Goal: Task Accomplishment & Management: Use online tool/utility

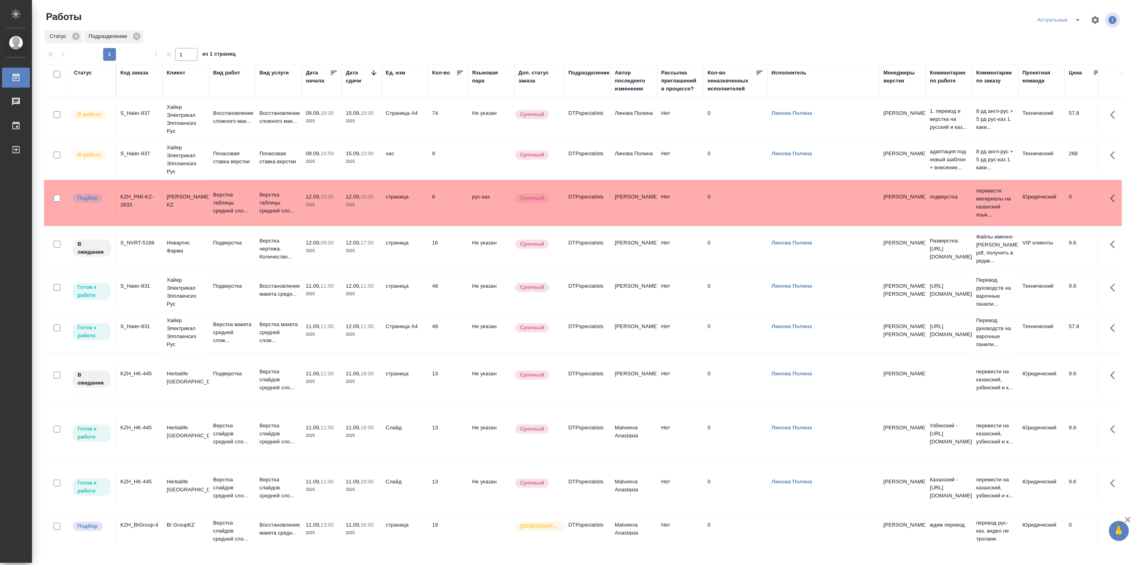
scroll to position [348, 0]
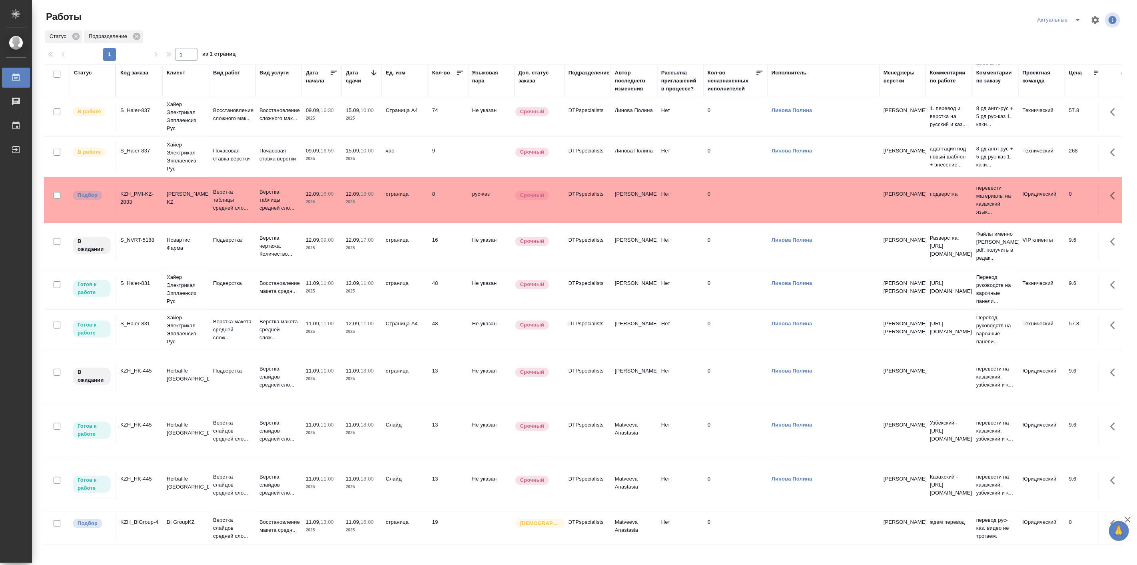
click at [142, 477] on td "KZH_HK-445" at bounding box center [139, 485] width 46 height 28
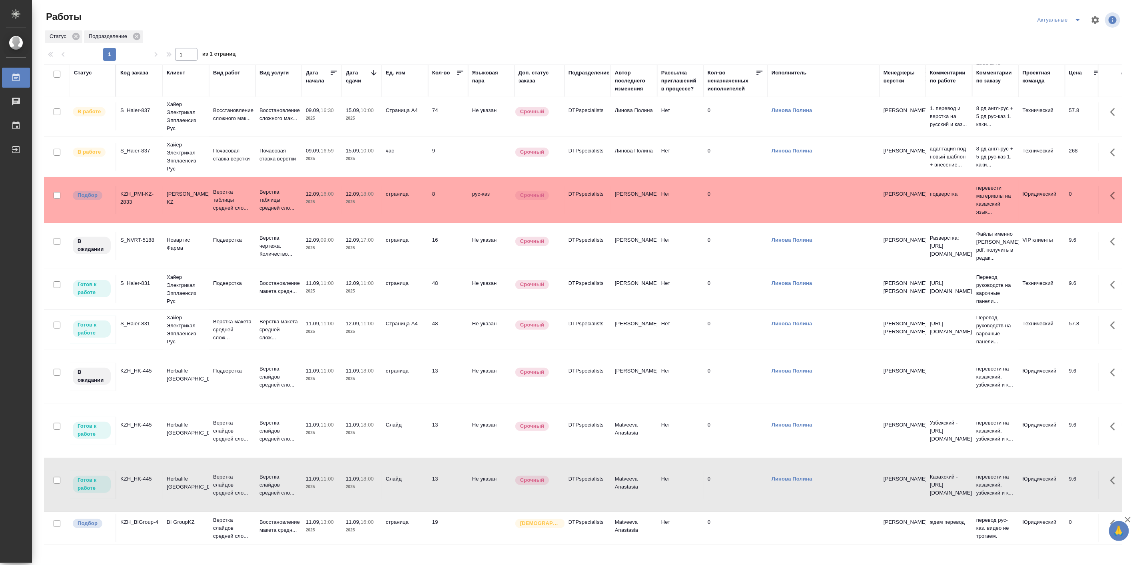
click at [138, 475] on div "KZH_HK-445" at bounding box center [139, 479] width 38 height 8
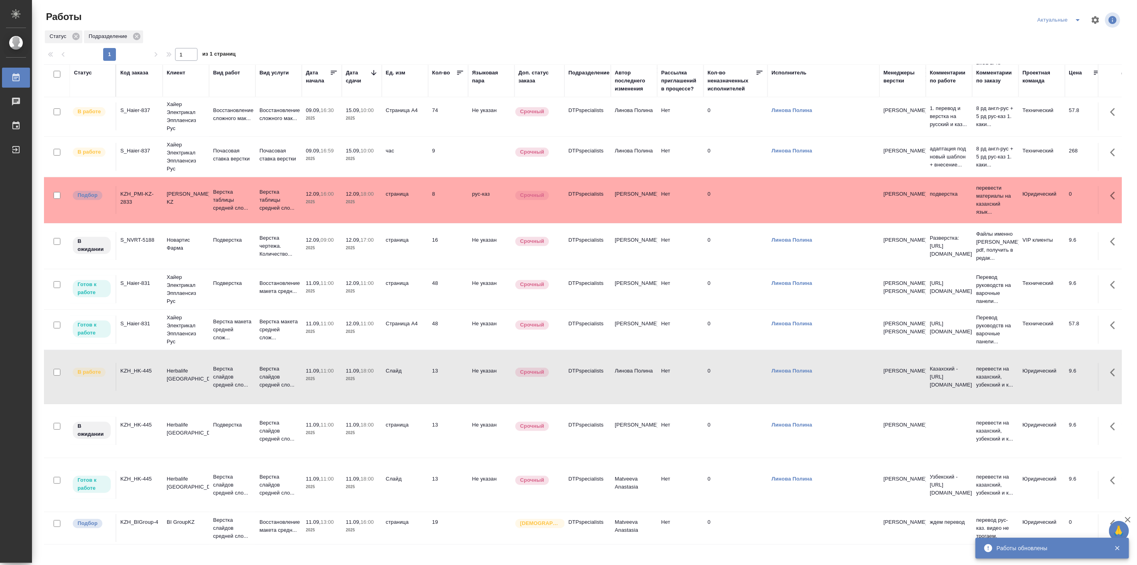
click at [205, 471] on td "Herbalife Kazakhstan" at bounding box center [186, 485] width 46 height 28
click at [201, 322] on p "Хайер Электрикал Эпплаенсиз Рус" at bounding box center [186, 329] width 38 height 32
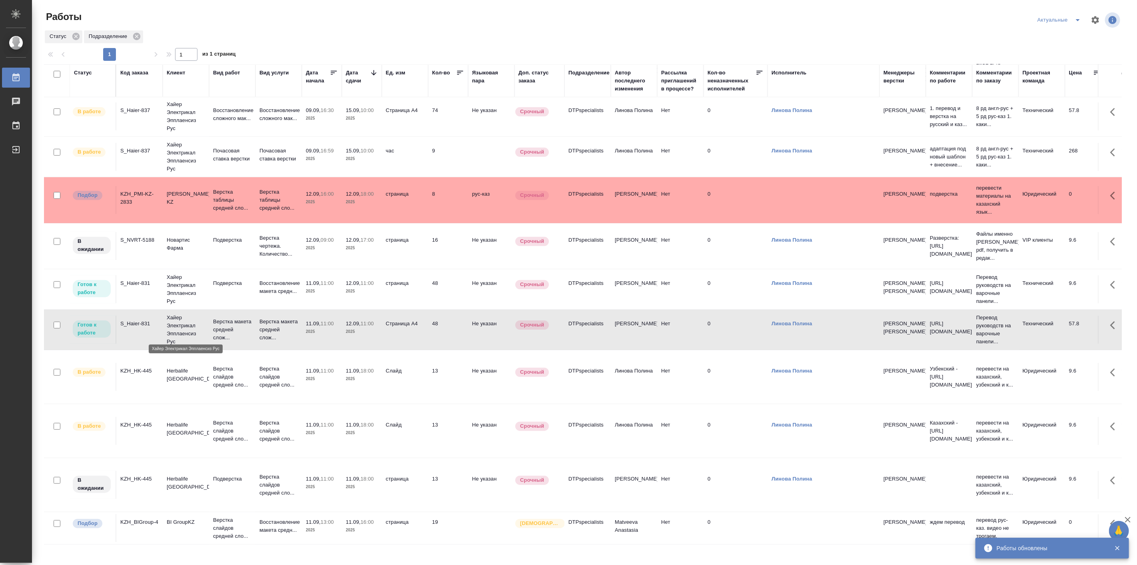
click at [201, 322] on p "Хайер Электрикал Эпплаенсиз Рус" at bounding box center [186, 329] width 38 height 32
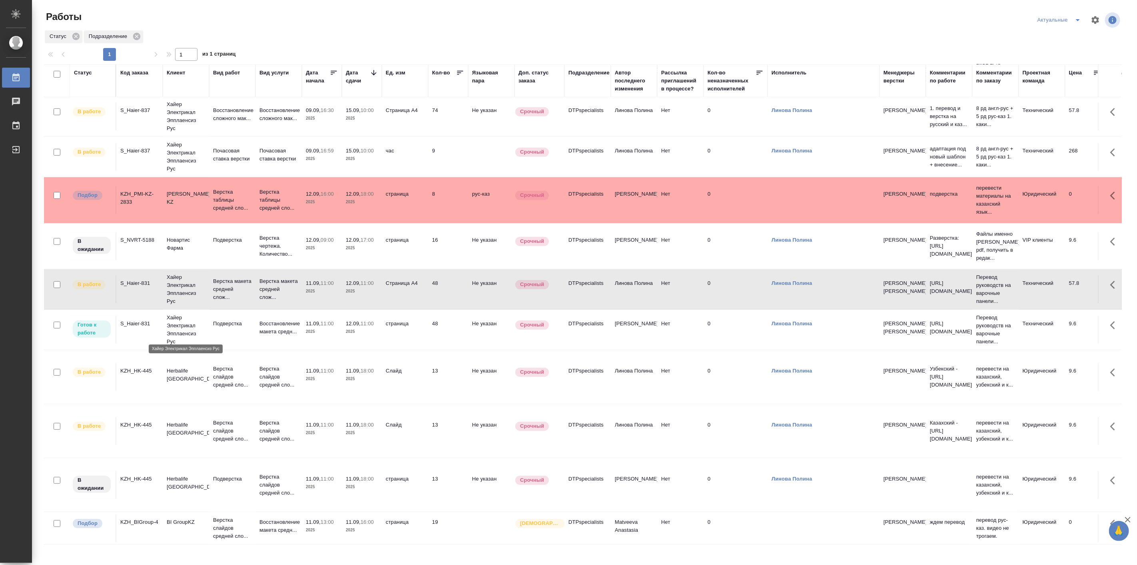
click at [185, 328] on p "Хайер Электрикал Эпплаенсиз Рус" at bounding box center [186, 329] width 38 height 32
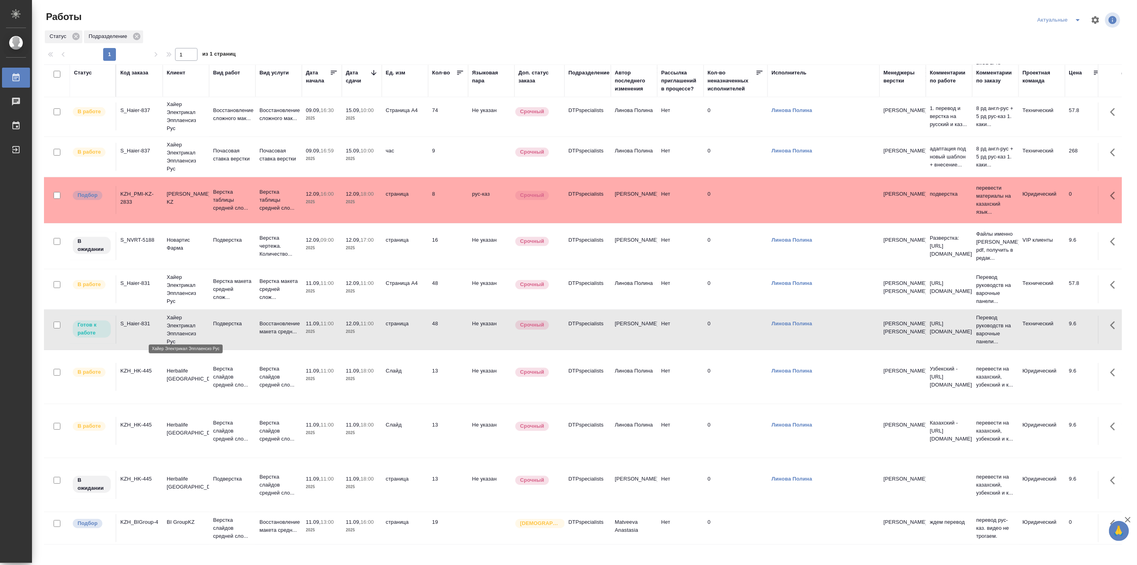
click at [185, 328] on p "Хайер Электрикал Эпплаенсиз Рус" at bounding box center [186, 329] width 38 height 32
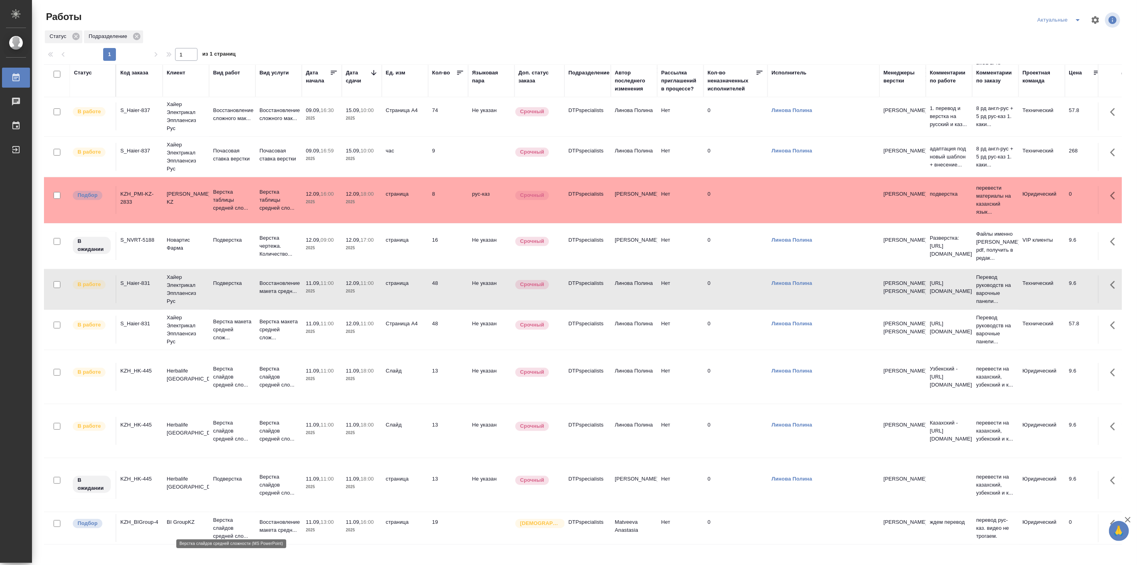
click at [214, 519] on p "Верстка слайдов средней сло..." at bounding box center [232, 528] width 38 height 24
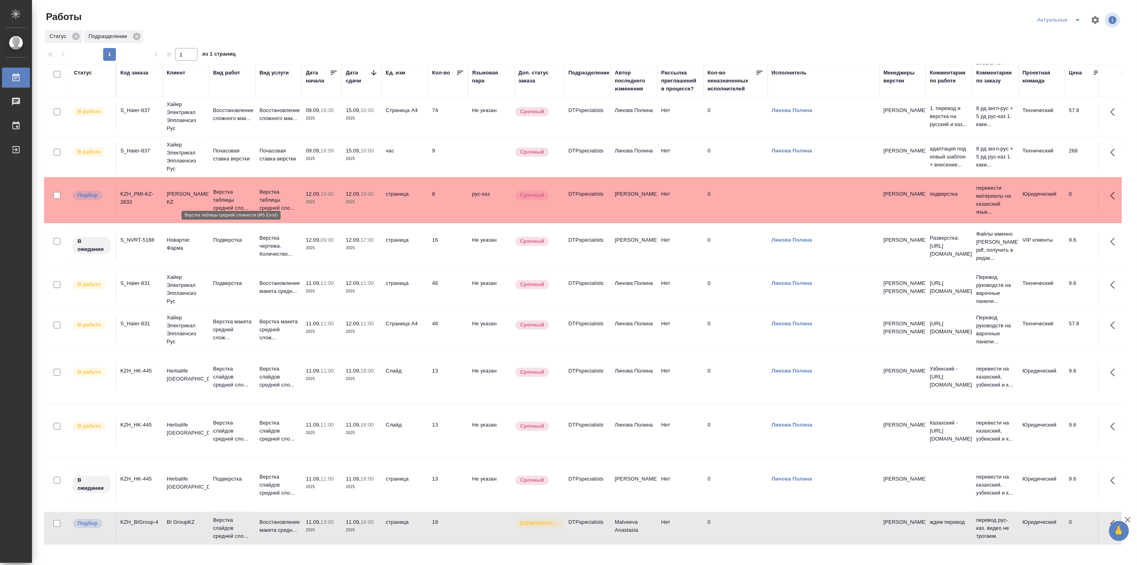
click at [219, 197] on p "Верстка таблицы средней сло..." at bounding box center [232, 200] width 38 height 24
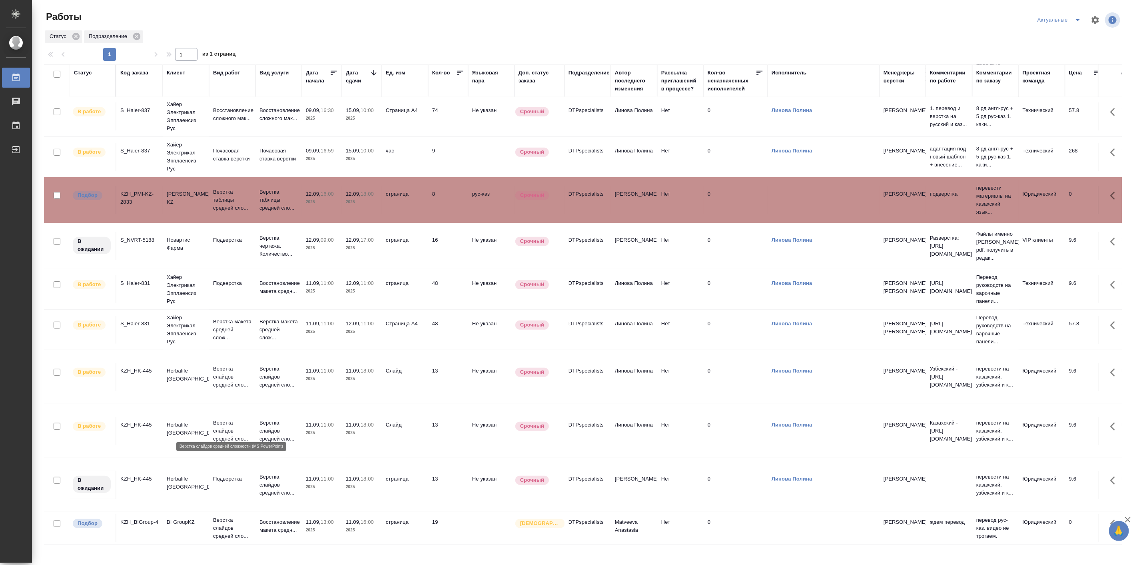
click at [239, 429] on p "Верстка слайдов средней сло..." at bounding box center [232, 431] width 38 height 24
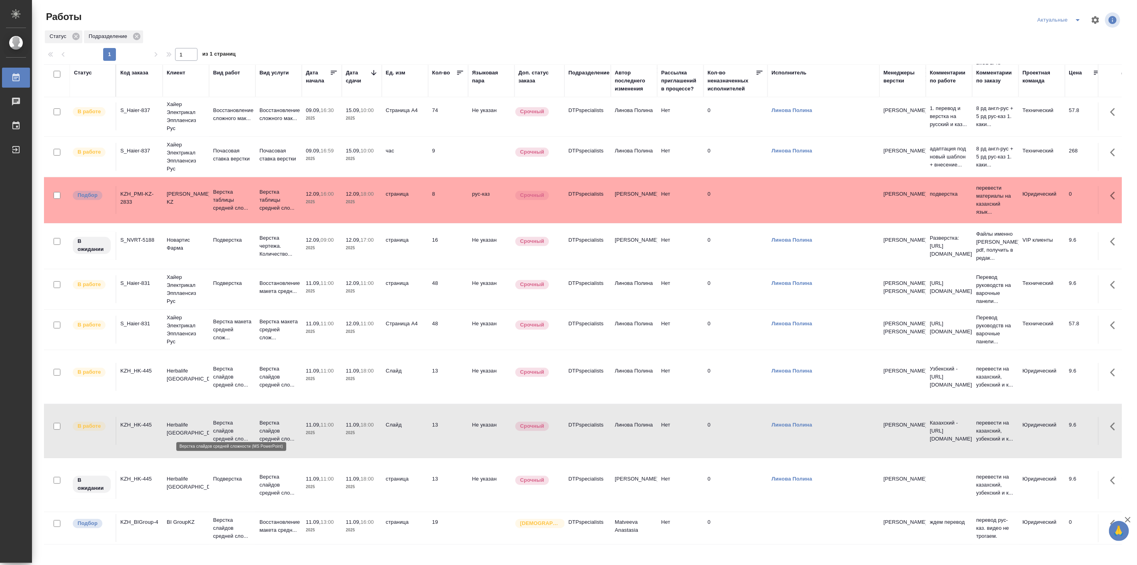
click at [239, 429] on p "Верстка слайдов средней сло..." at bounding box center [232, 431] width 38 height 24
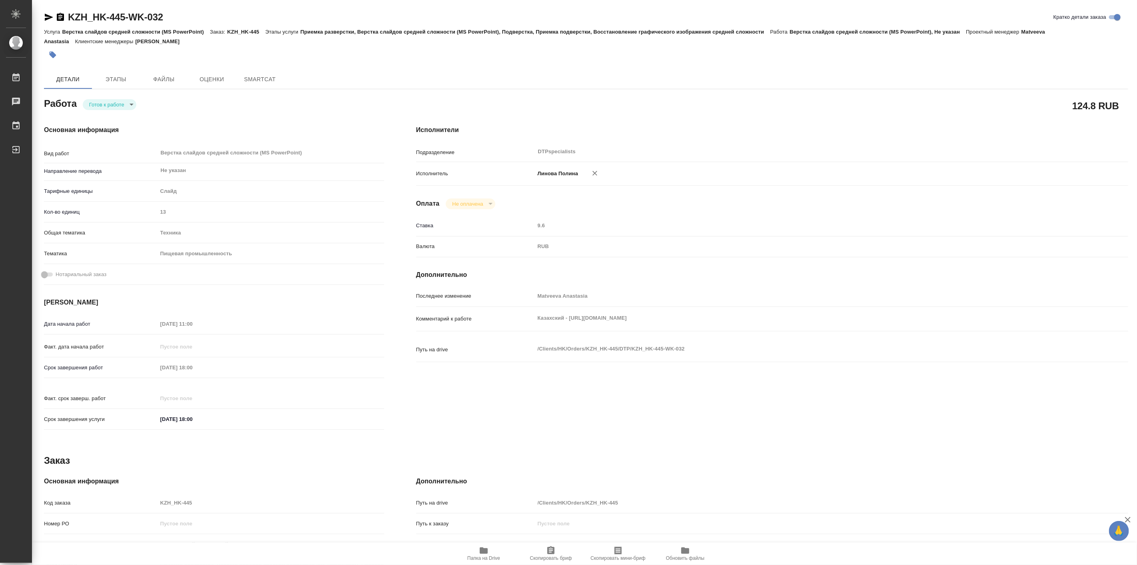
type textarea "x"
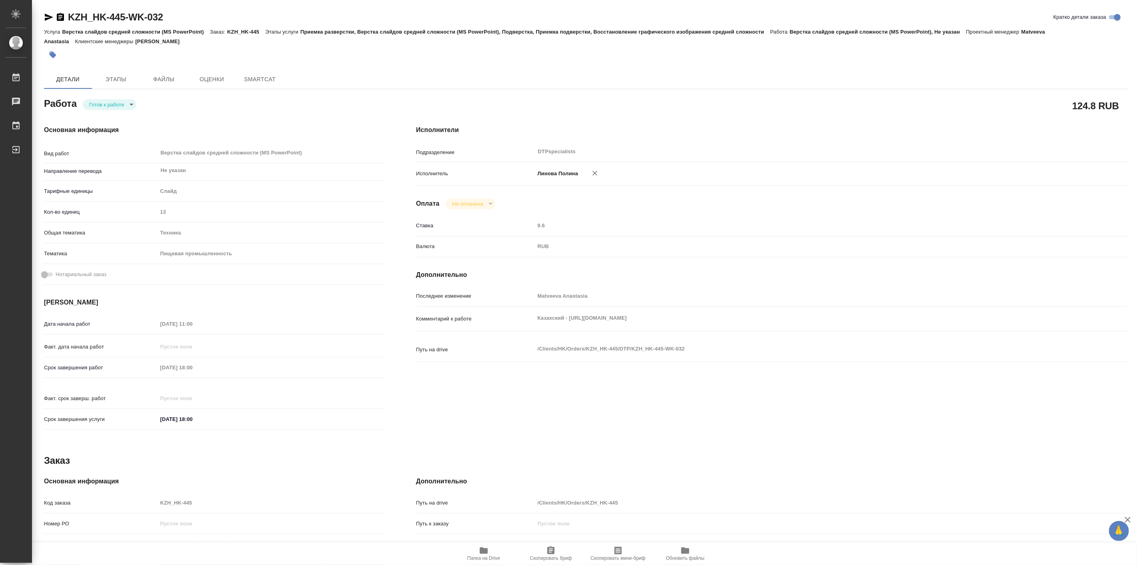
type textarea "x"
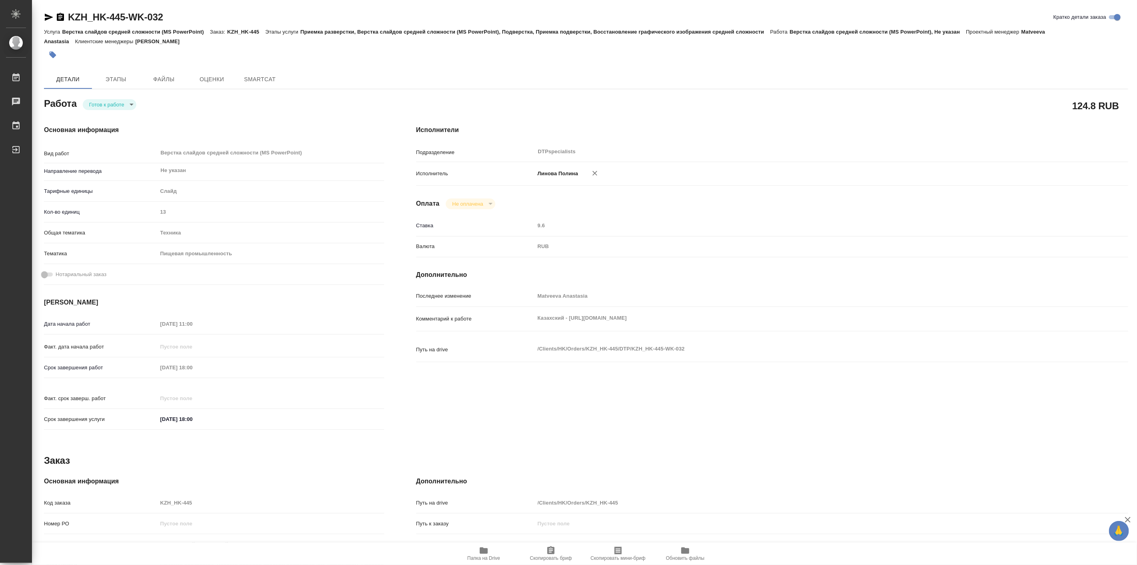
type textarea "x"
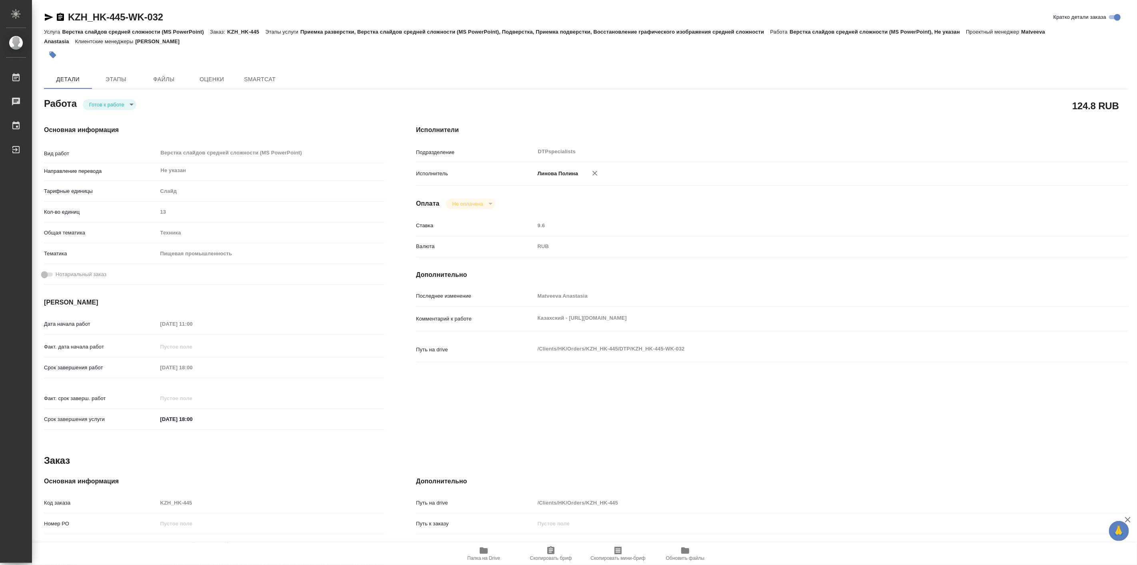
type textarea "x"
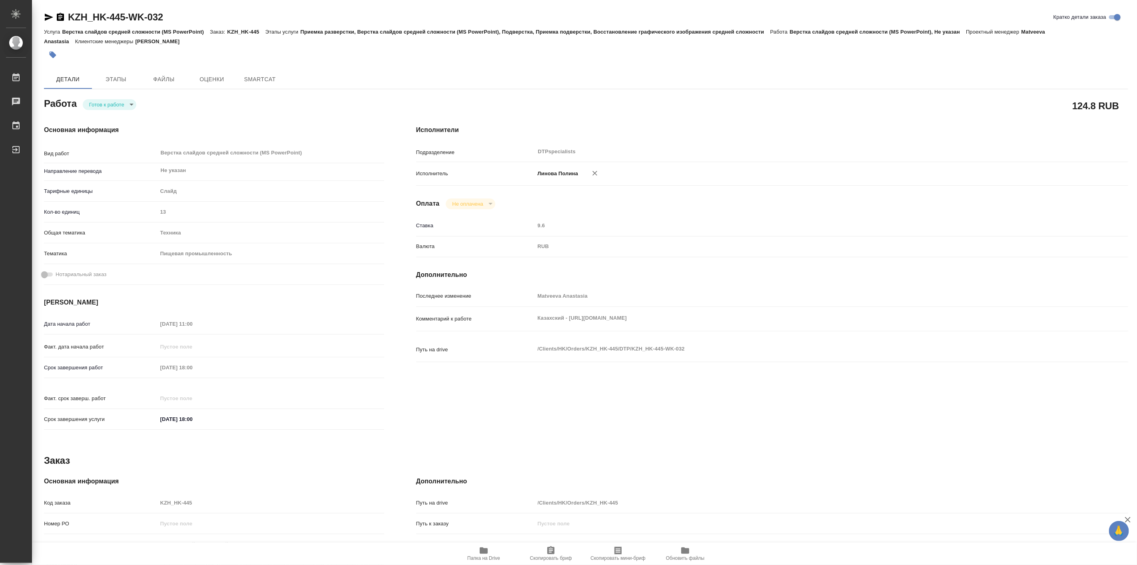
type textarea "x"
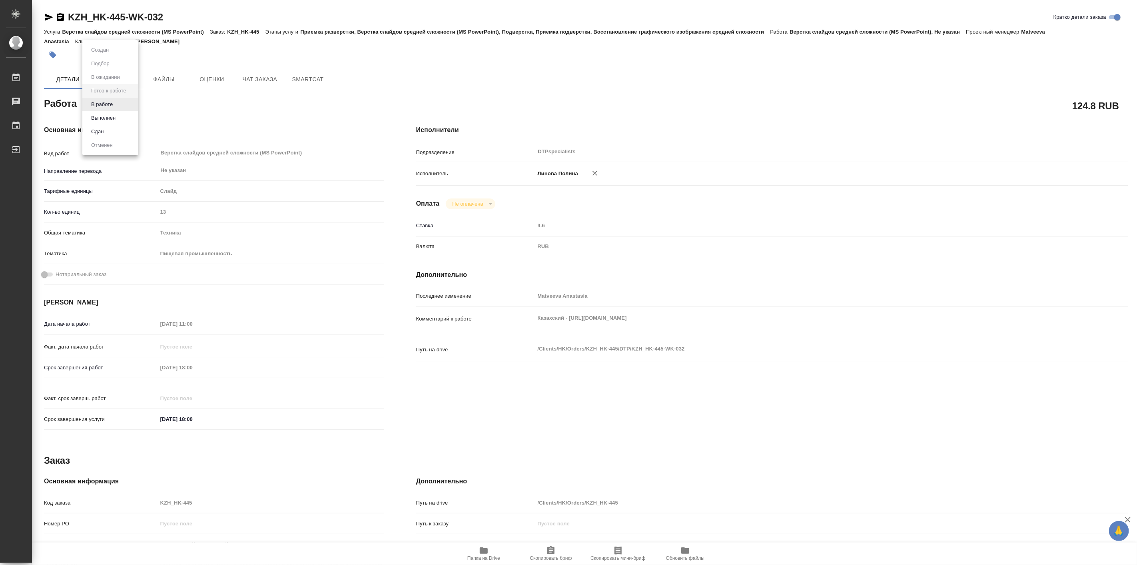
click at [129, 100] on body "🙏 .cls-1 fill:#fff; AWATERA Linova Polina Работы Чаты График Выйти KZH_HK-445-W…" at bounding box center [568, 282] width 1137 height 565
type textarea "x"
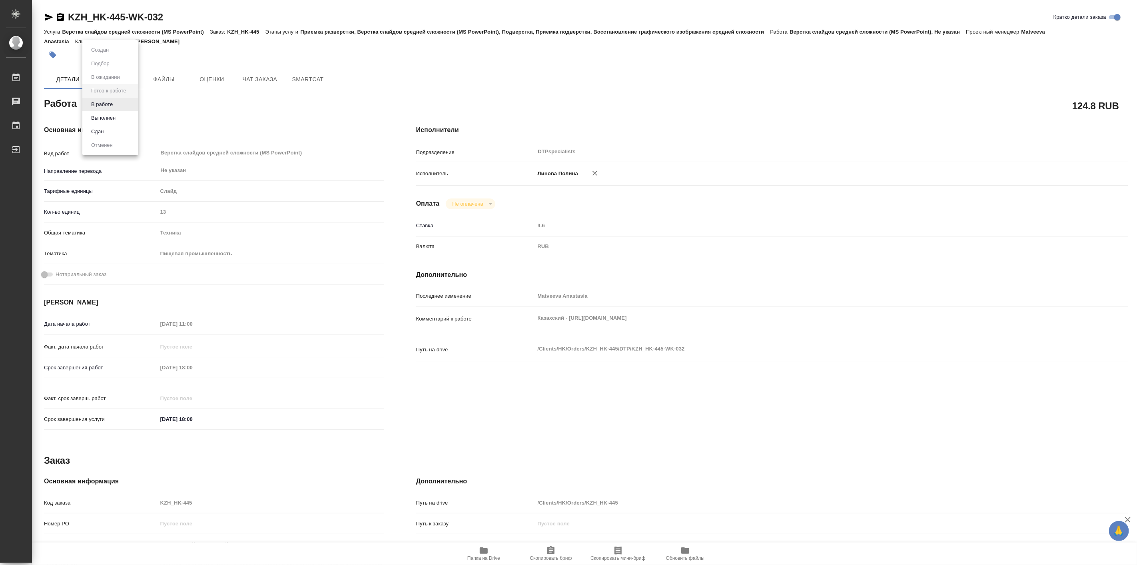
type textarea "x"
click at [119, 106] on li "В работе" at bounding box center [110, 105] width 56 height 14
type textarea "x"
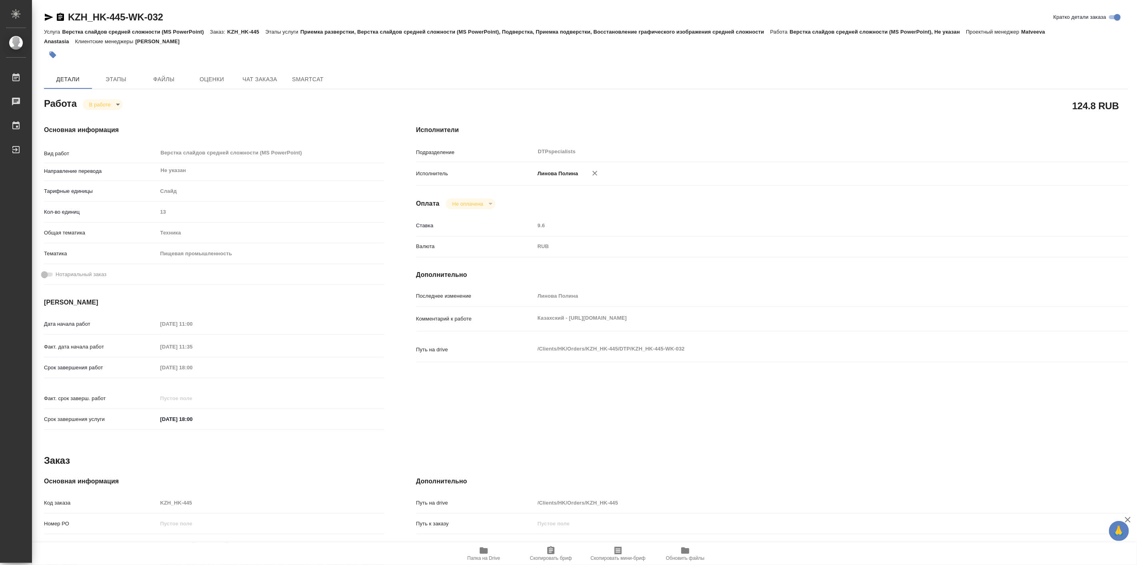
type textarea "x"
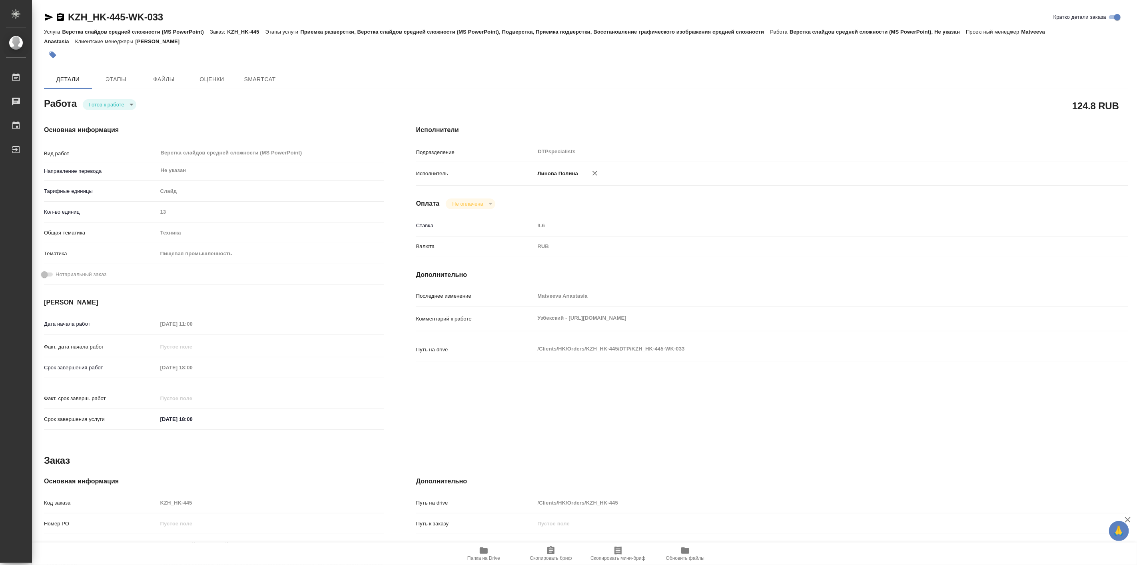
type textarea "x"
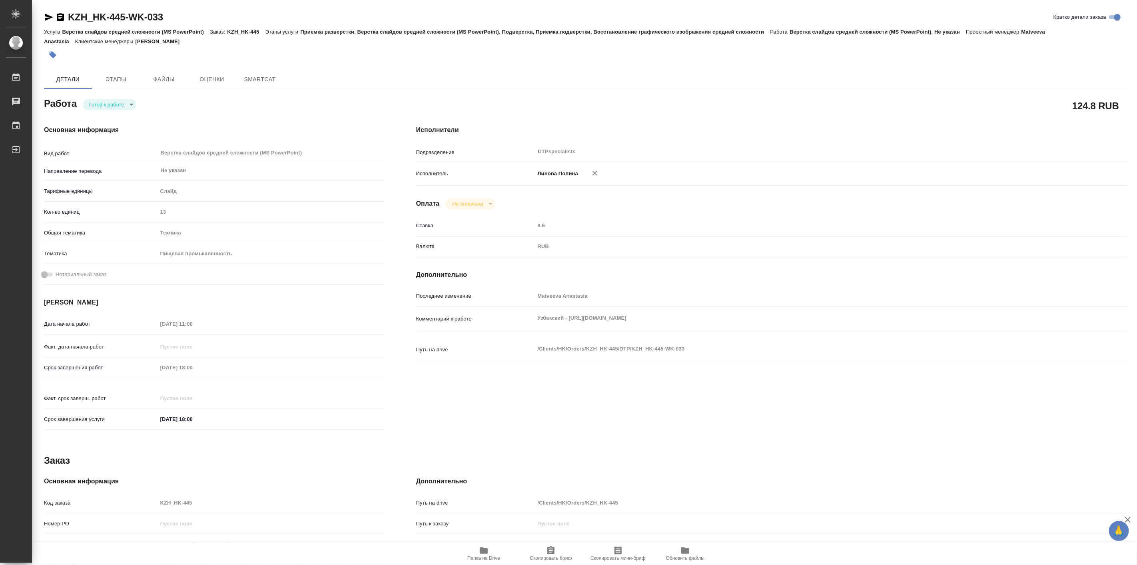
type textarea "x"
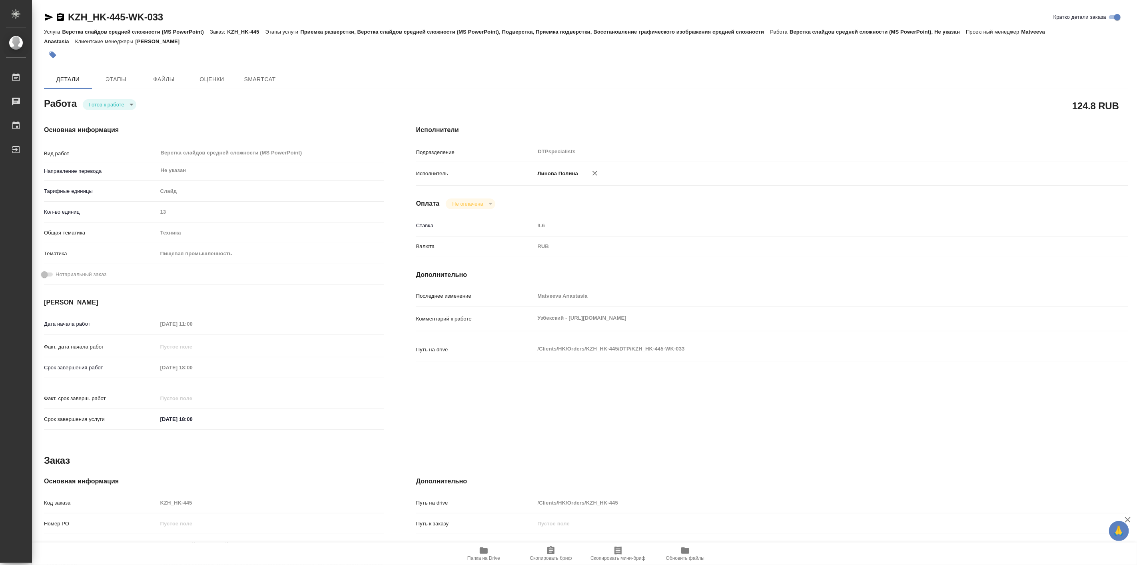
type textarea "x"
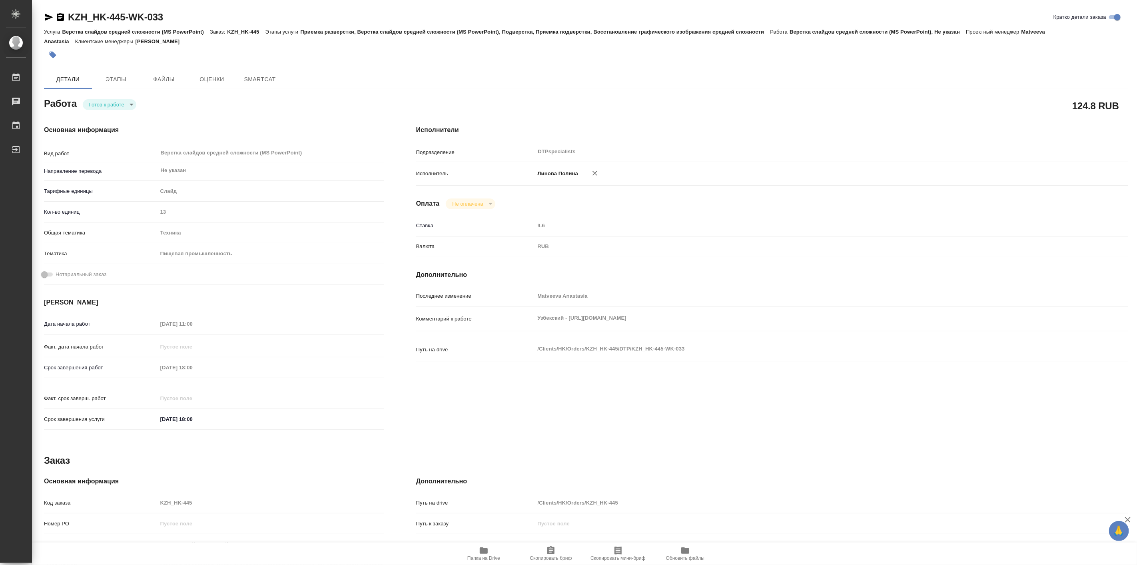
type textarea "x"
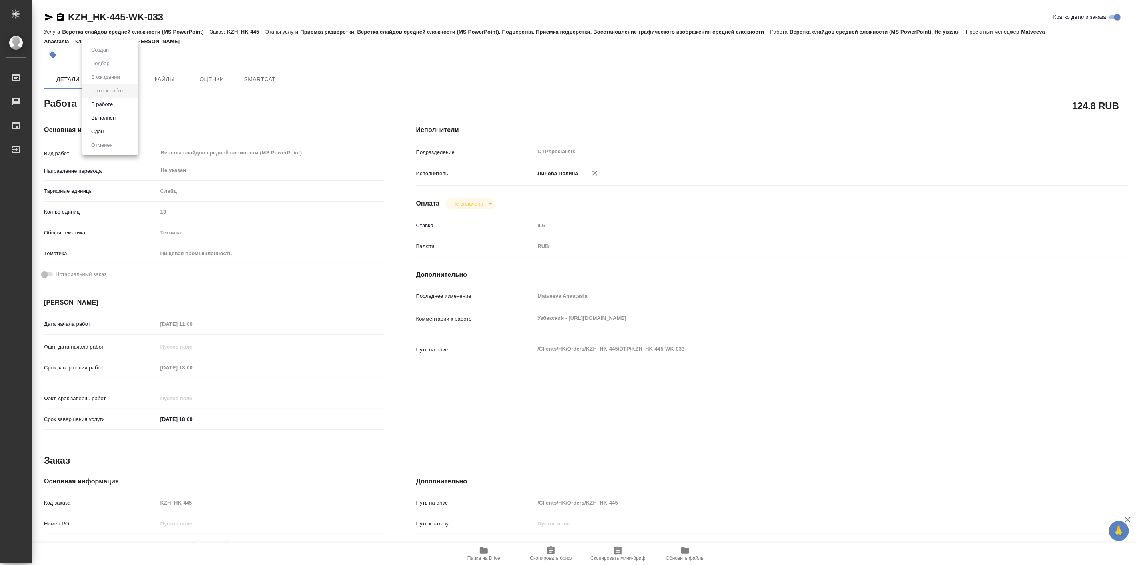
type textarea "x"
click at [124, 102] on body "🙏 .cls-1 fill:#fff; AWATERA Linova Polina Работы Чаты График Выйти KZH_HK-445-W…" at bounding box center [568, 282] width 1137 height 565
click at [117, 104] on li "В работе" at bounding box center [110, 105] width 56 height 14
type textarea "x"
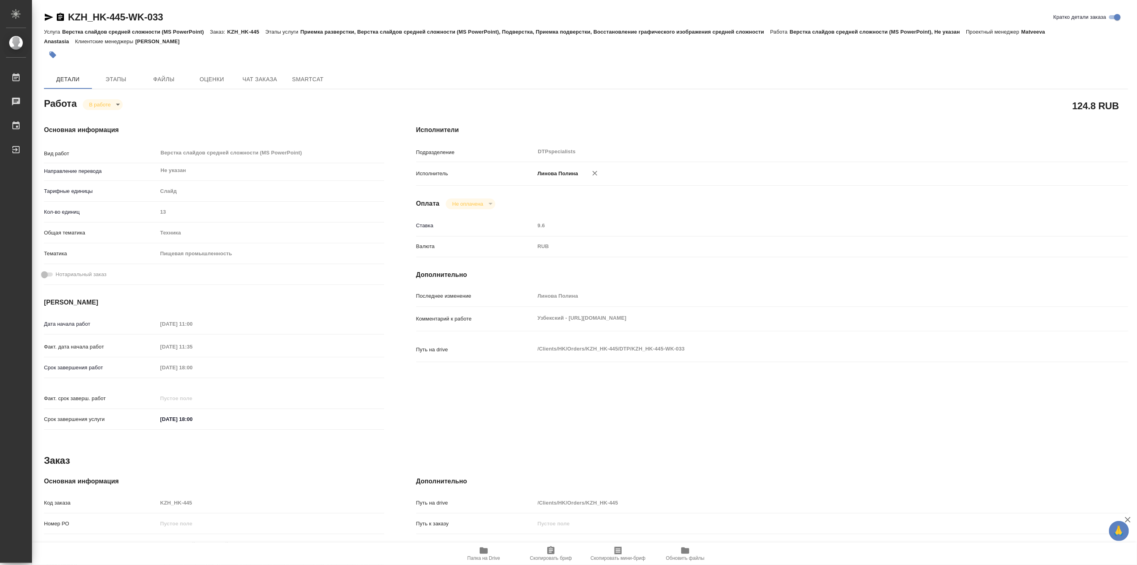
type textarea "x"
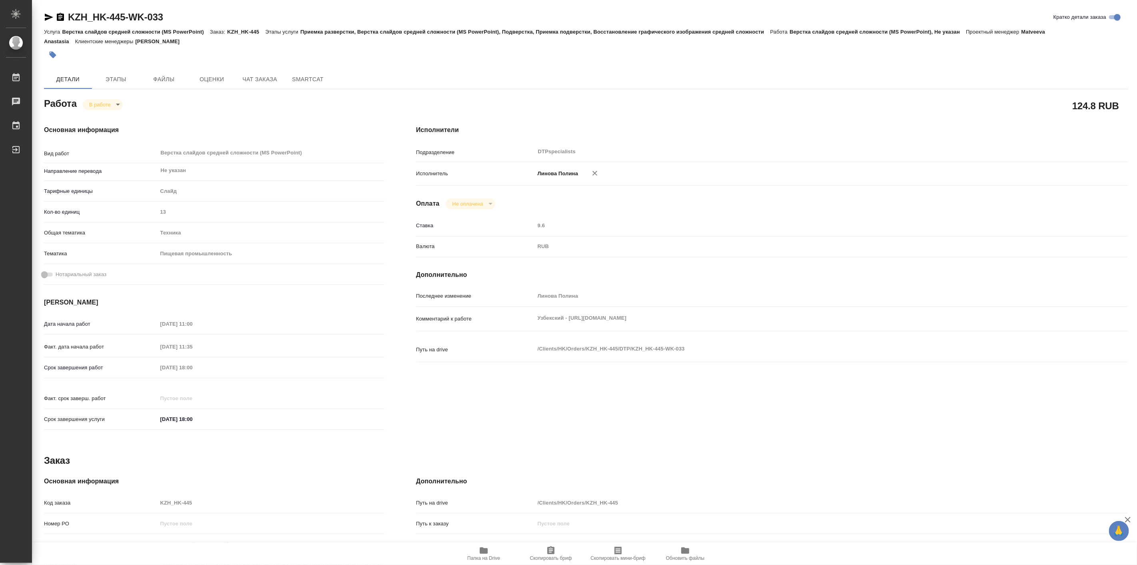
type textarea "x"
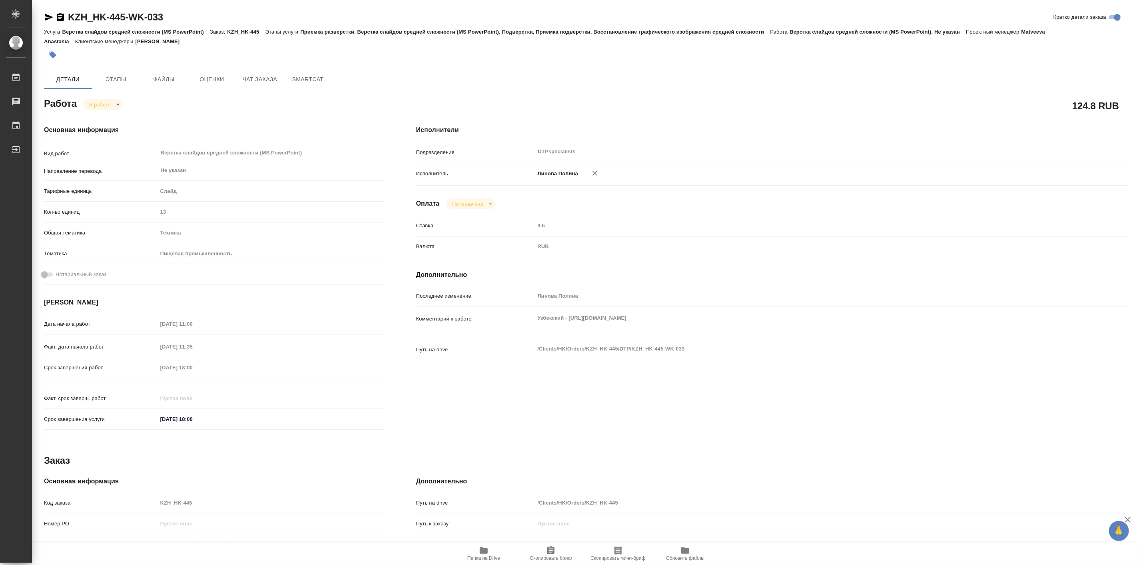
type textarea "x"
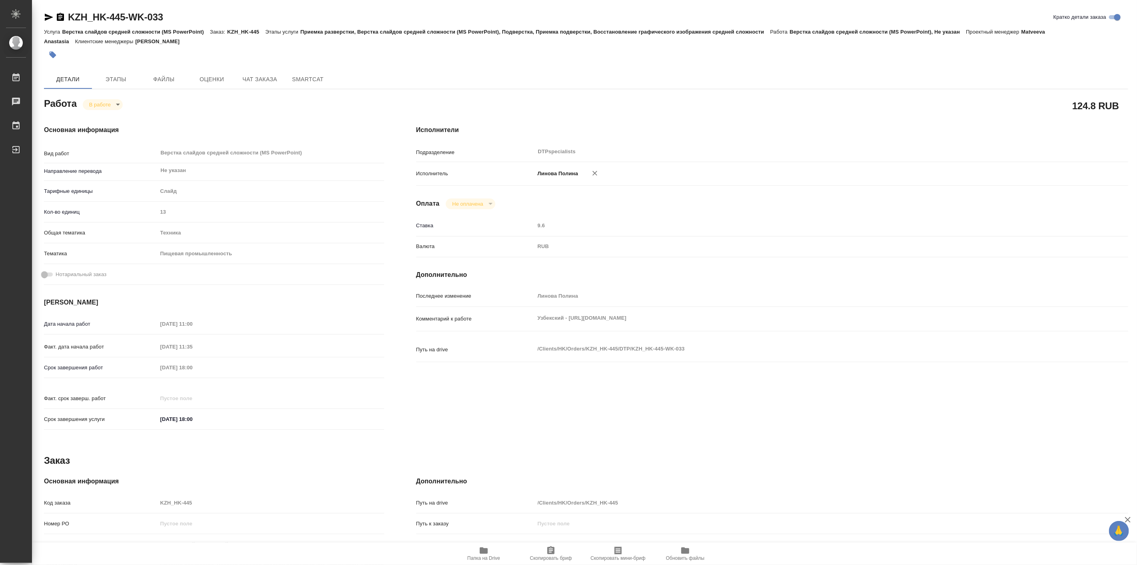
type textarea "x"
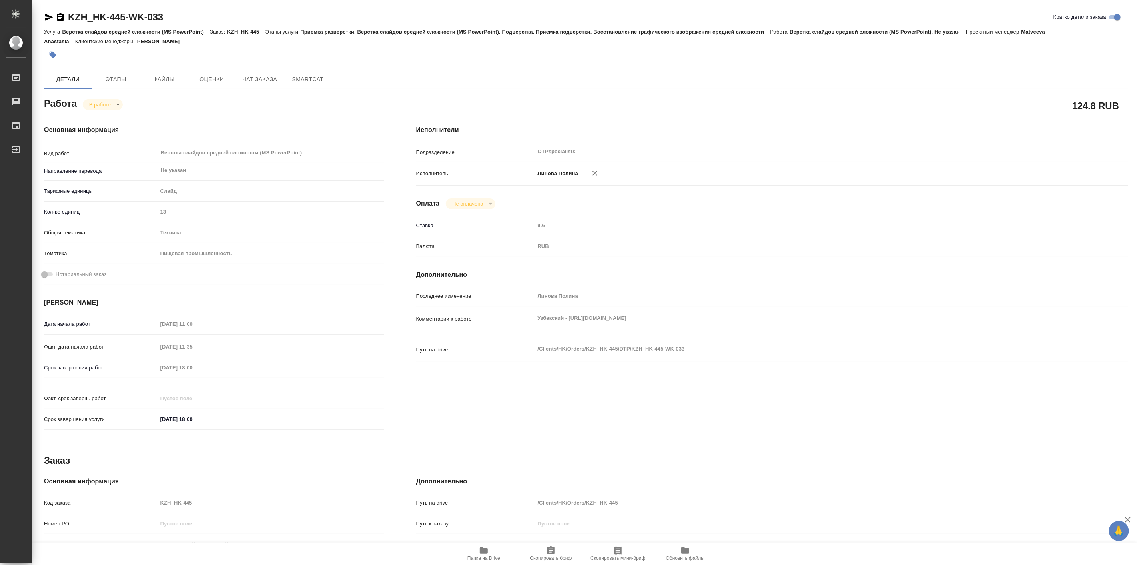
type textarea "x"
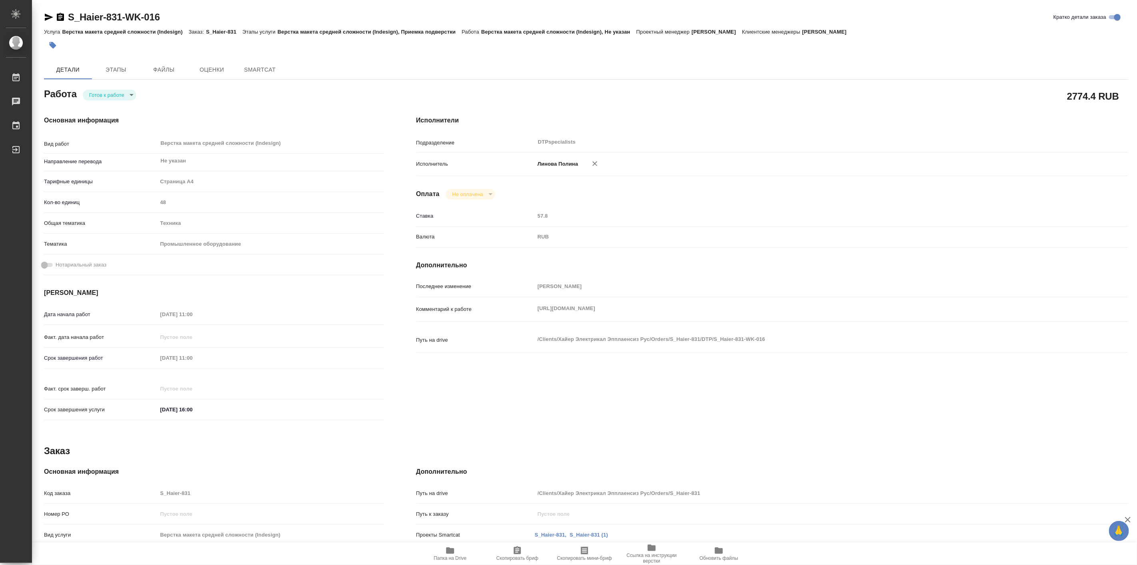
type textarea "x"
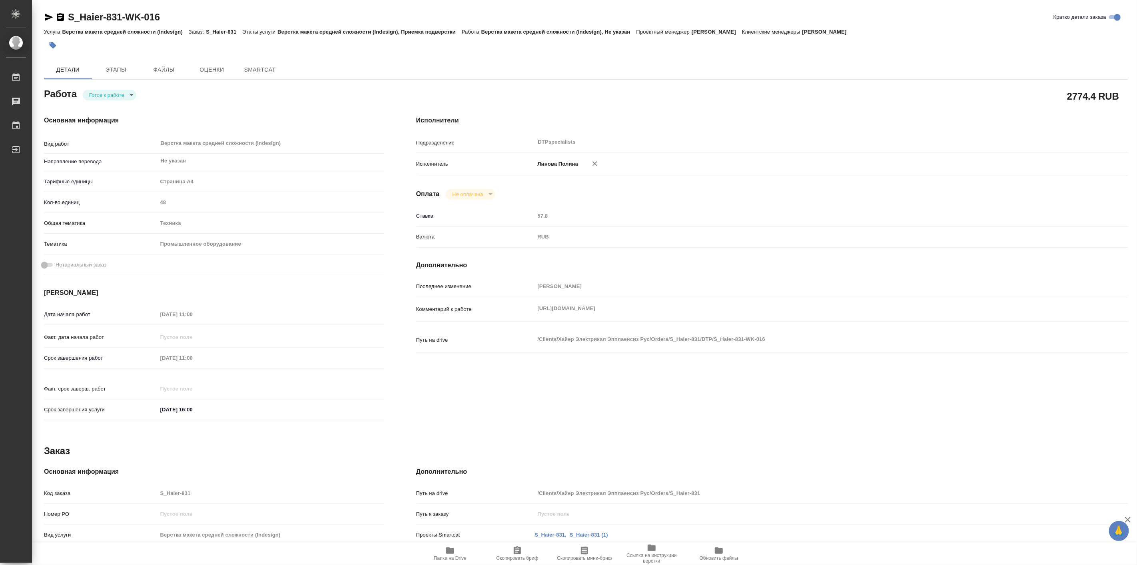
type textarea "x"
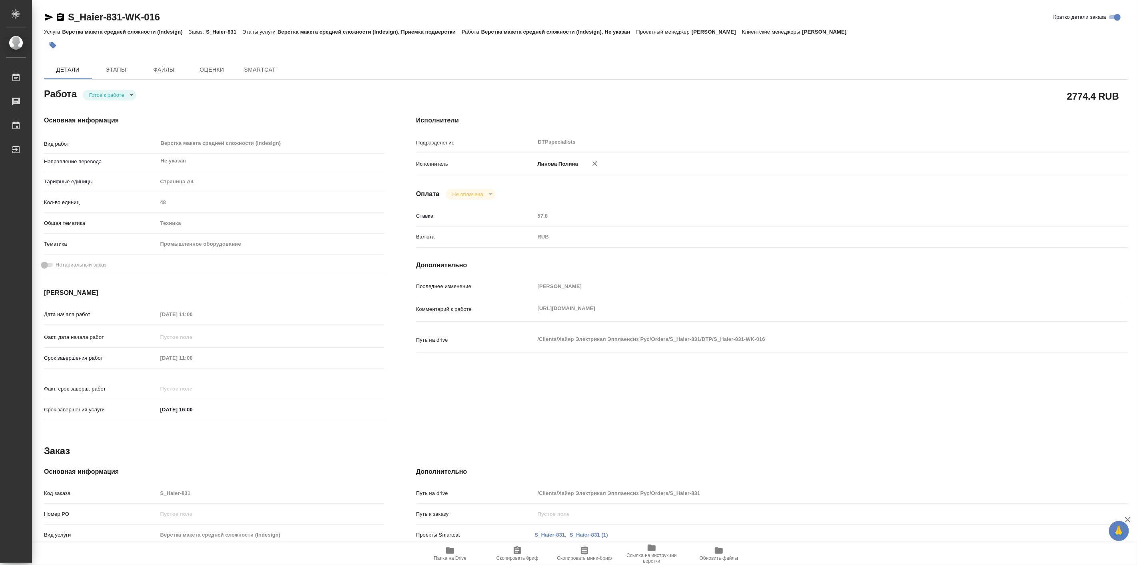
type textarea "x"
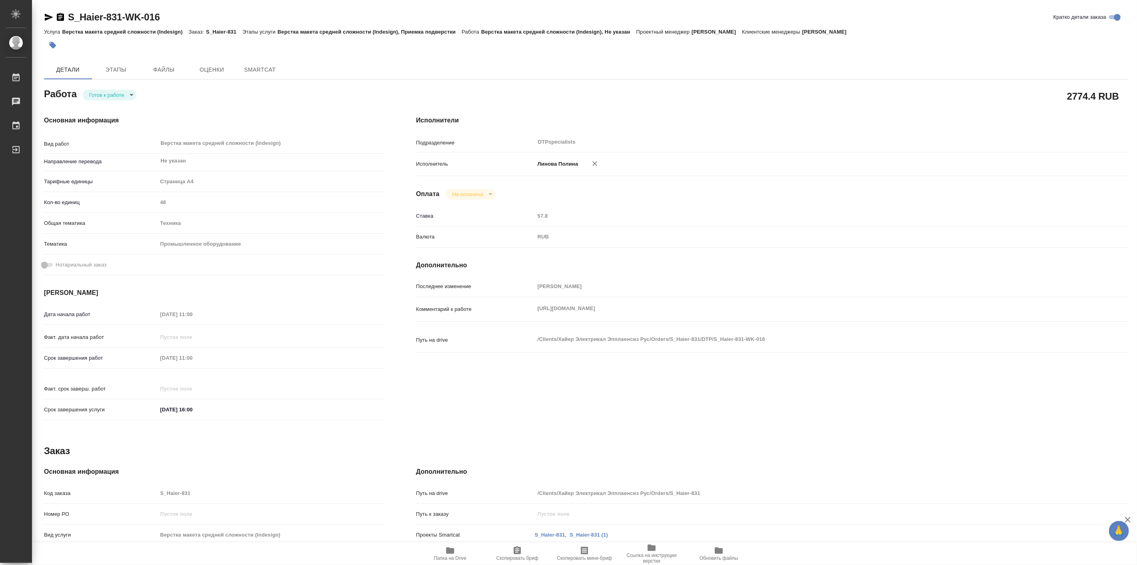
type textarea "x"
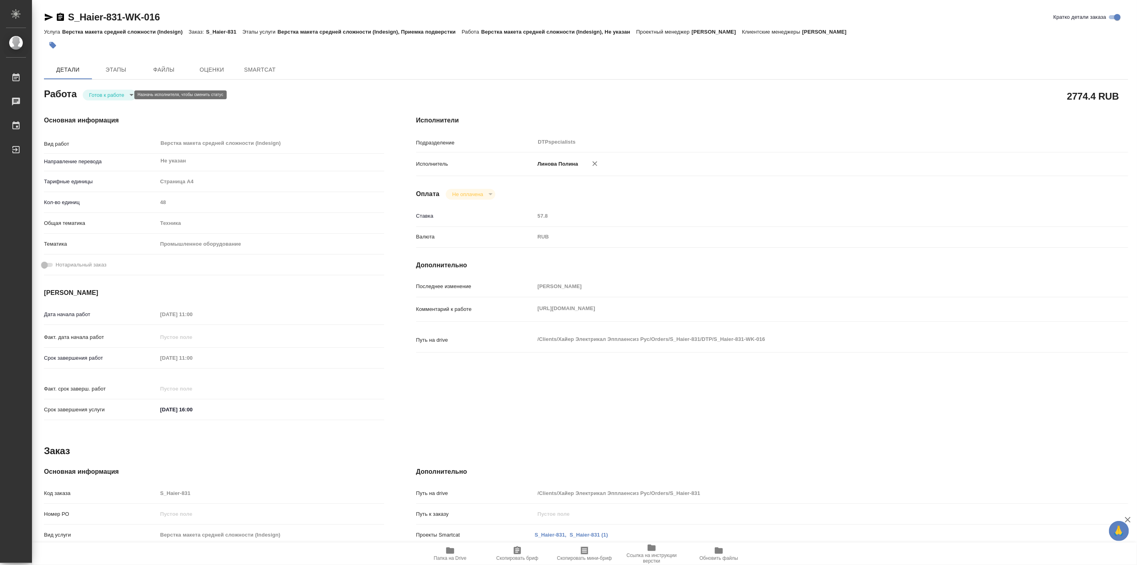
type textarea "x"
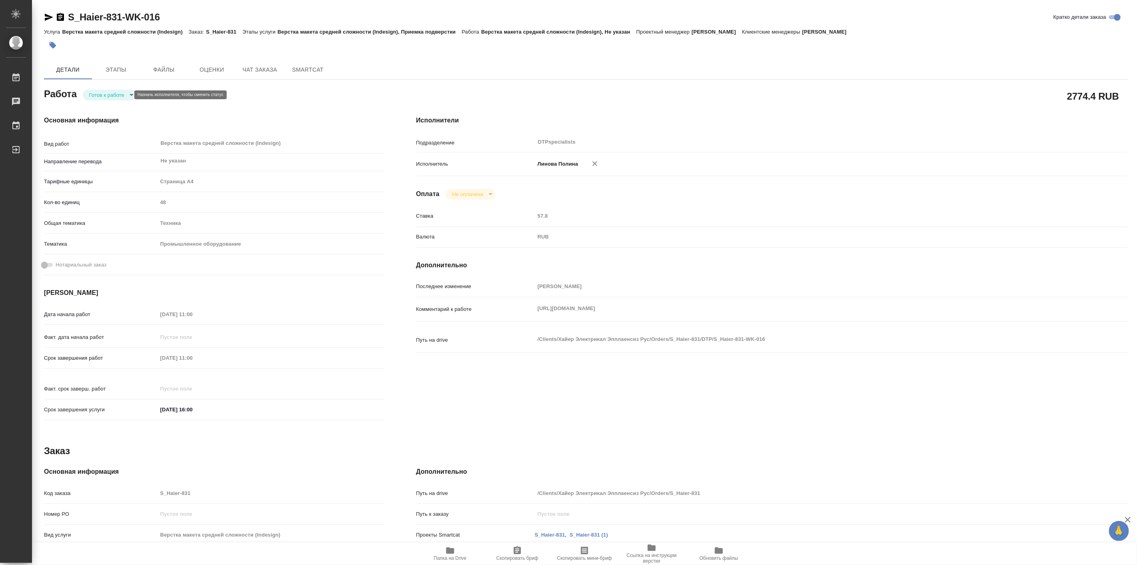
type textarea "x"
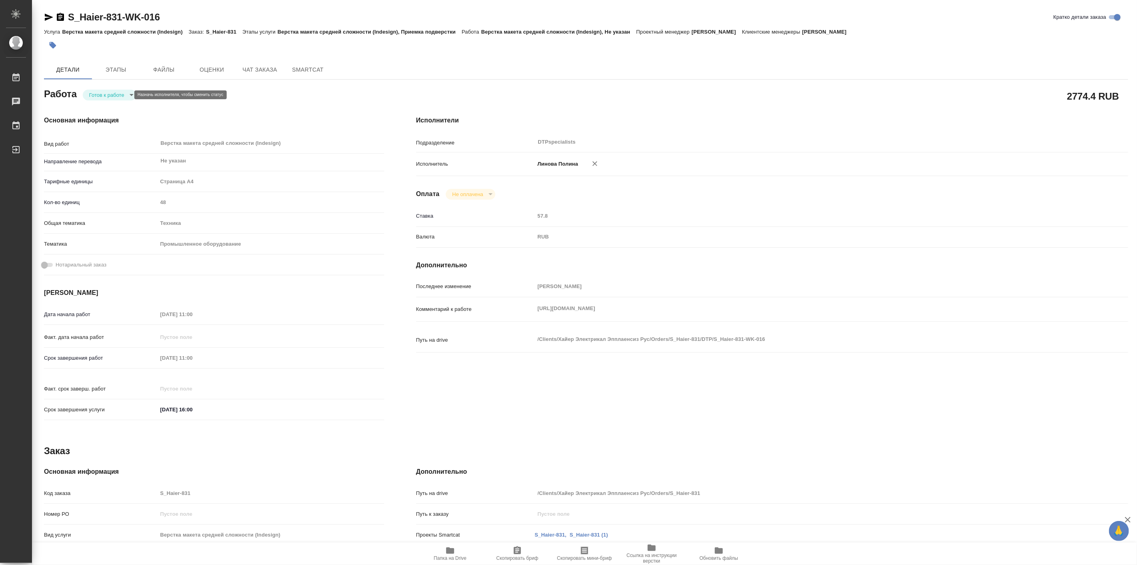
type textarea "x"
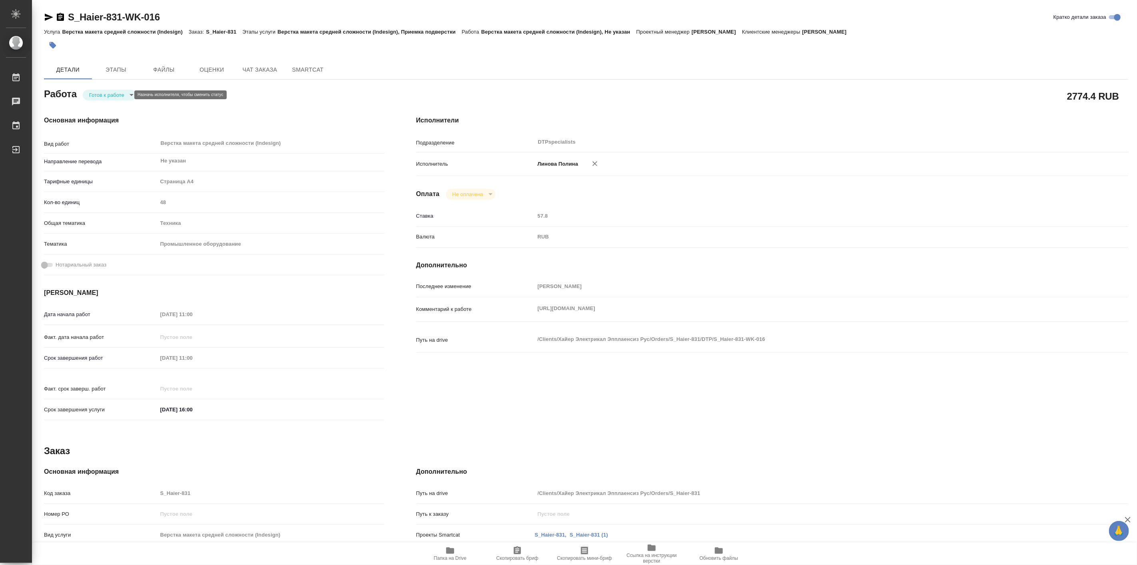
type textarea "x"
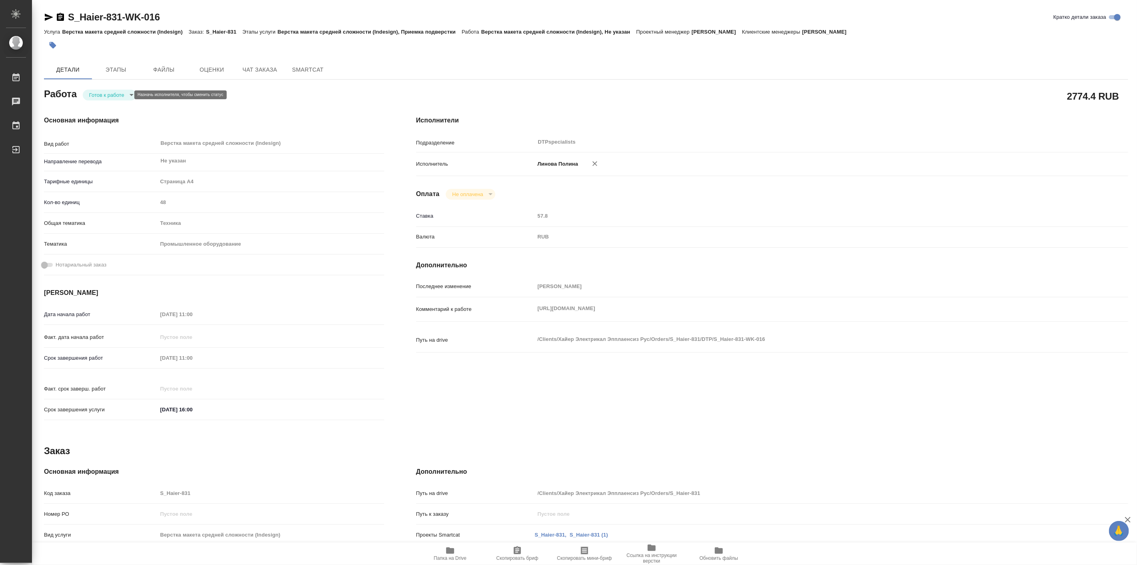
click at [121, 97] on body "🙏 .cls-1 fill:#fff; AWATERA Linova Polina Работы Чаты График Выйти S_Haier-831-…" at bounding box center [568, 282] width 1137 height 565
click at [119, 95] on li "В работе" at bounding box center [110, 95] width 56 height 14
type textarea "x"
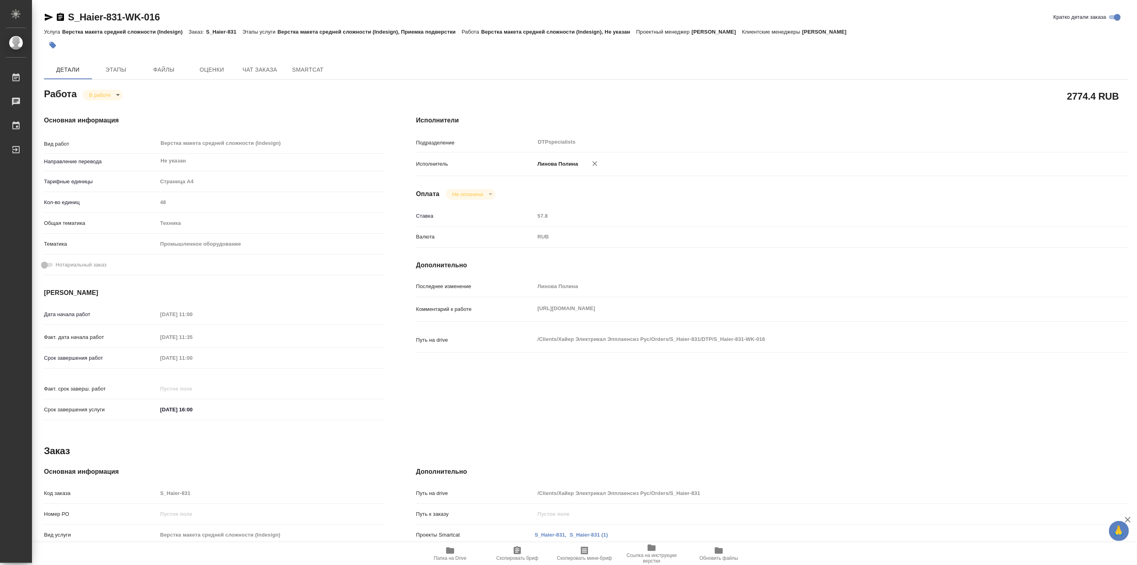
type textarea "x"
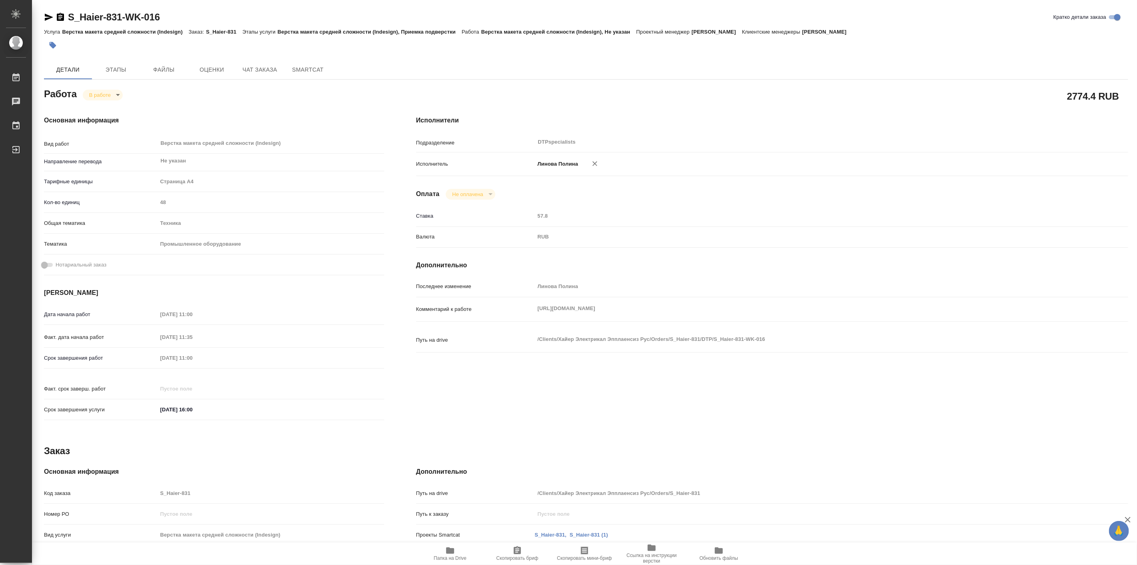
type textarea "x"
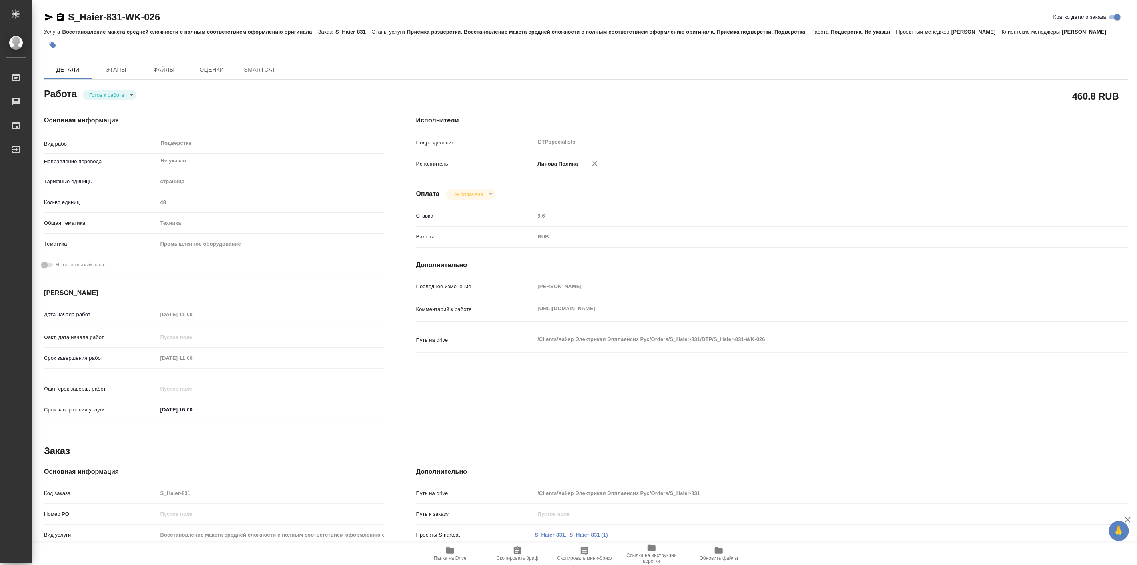
type textarea "x"
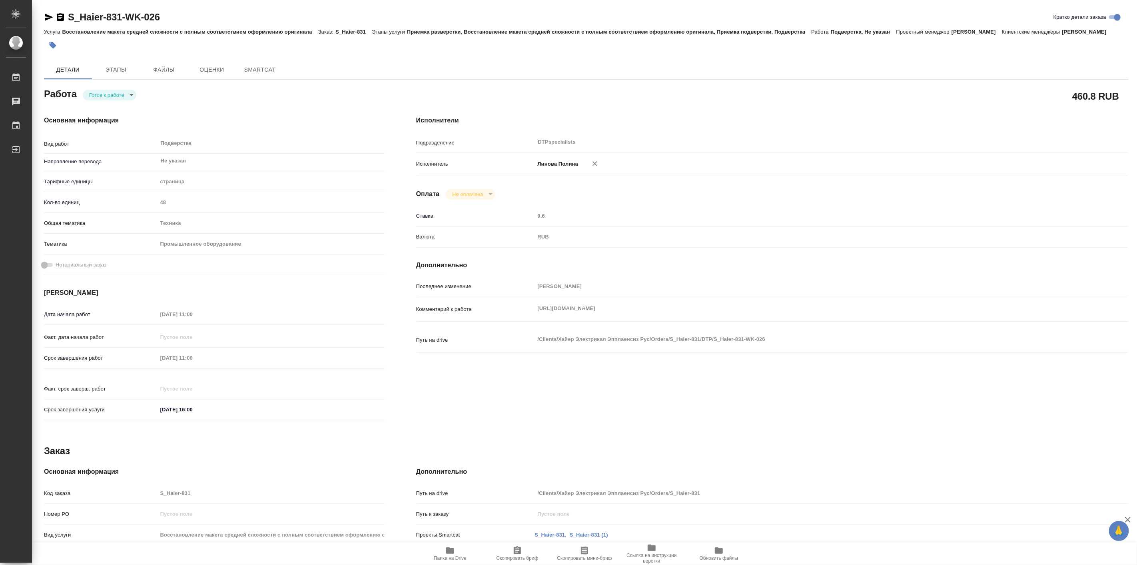
type textarea "x"
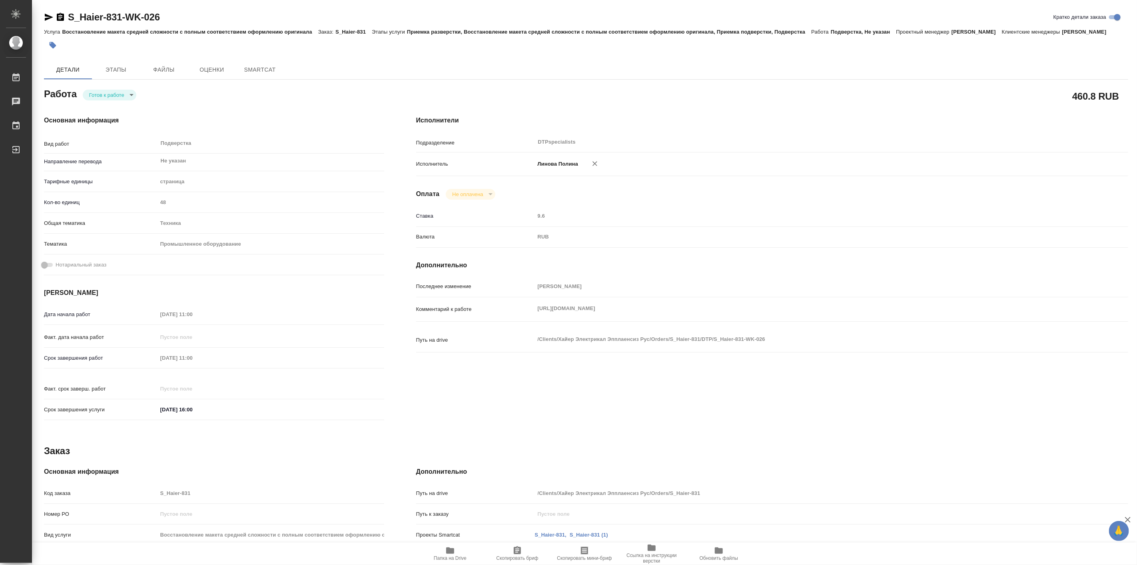
type textarea "x"
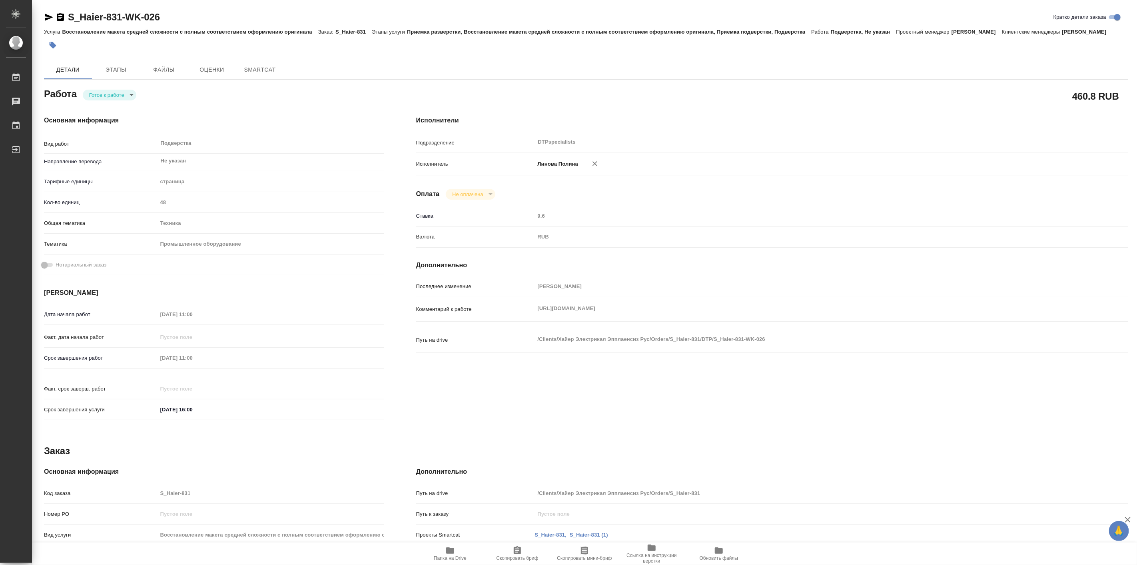
type textarea "x"
click at [106, 102] on body "🙏 .cls-1 fill:#fff; AWATERA Linova Polina Работы Чаты График Выйти S_Haier-831-…" at bounding box center [568, 282] width 1137 height 565
type textarea "x"
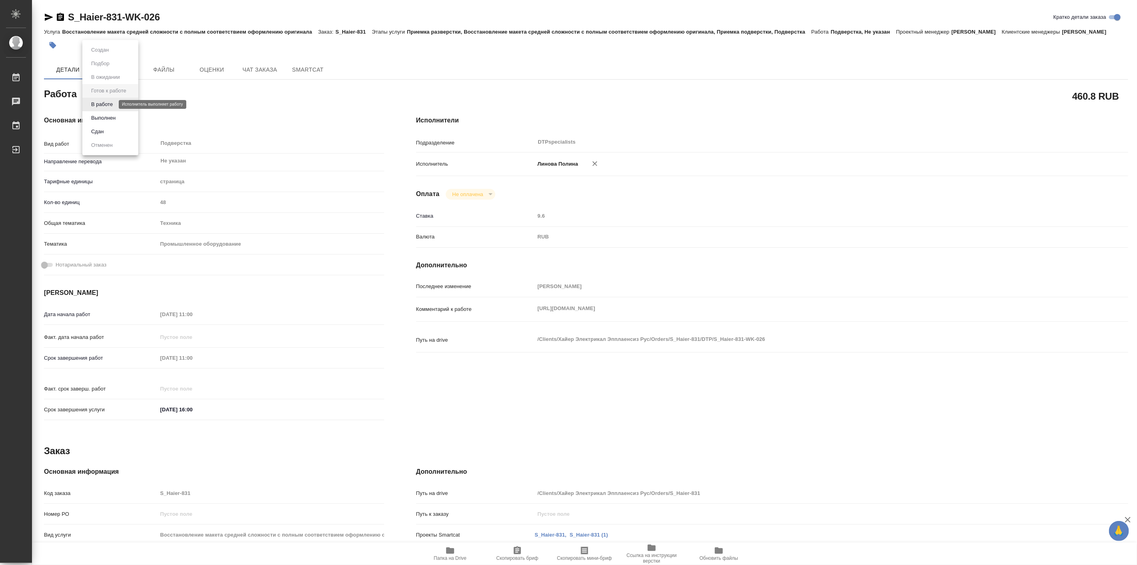
type textarea "x"
click at [111, 105] on button "В работе" at bounding box center [102, 104] width 26 height 9
type textarea "x"
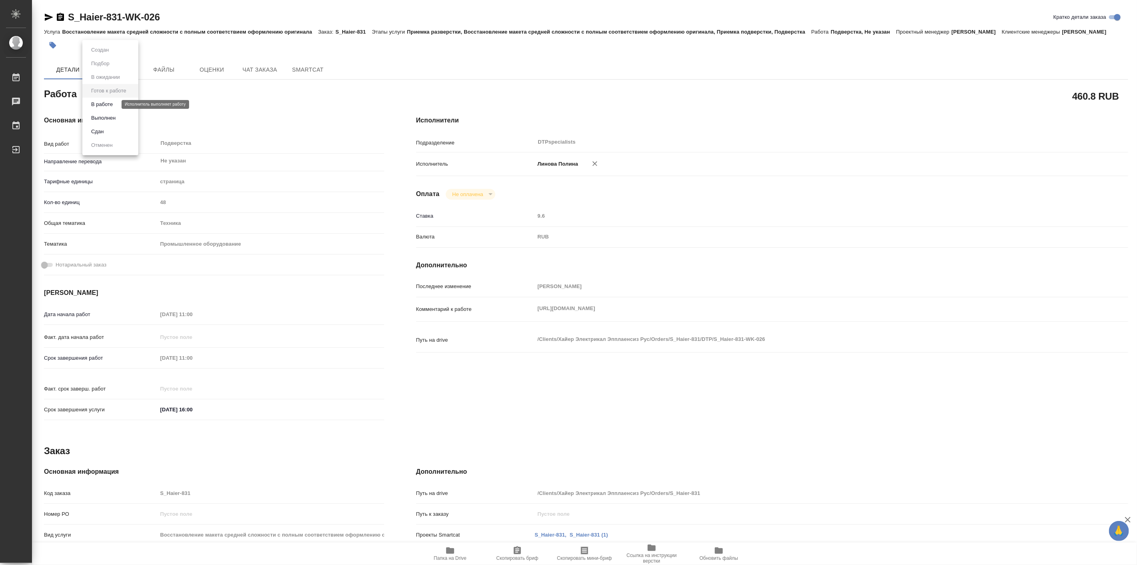
type textarea "x"
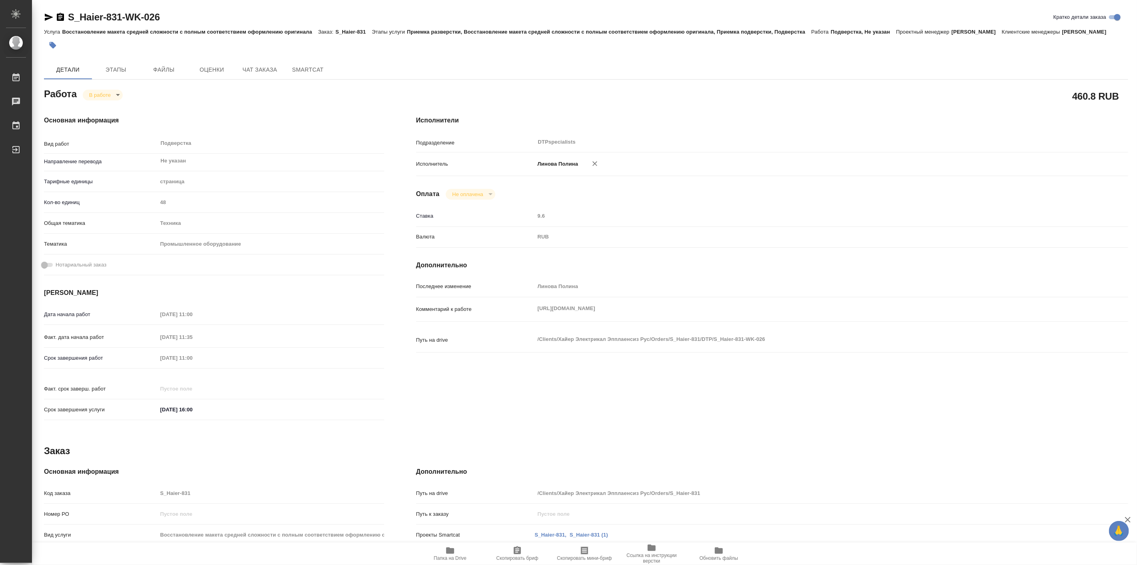
type textarea "x"
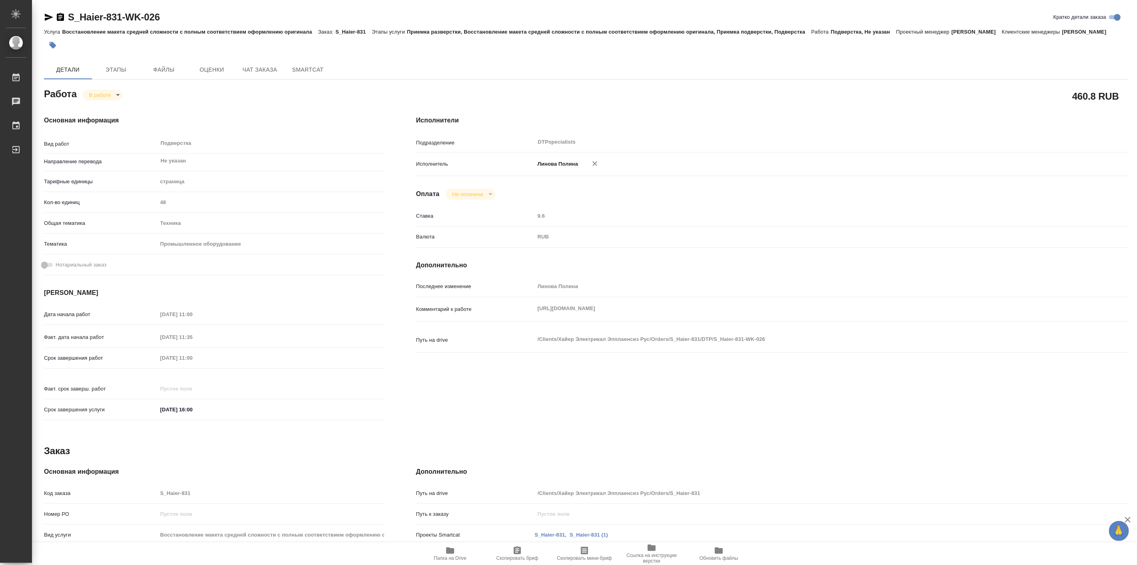
type textarea "x"
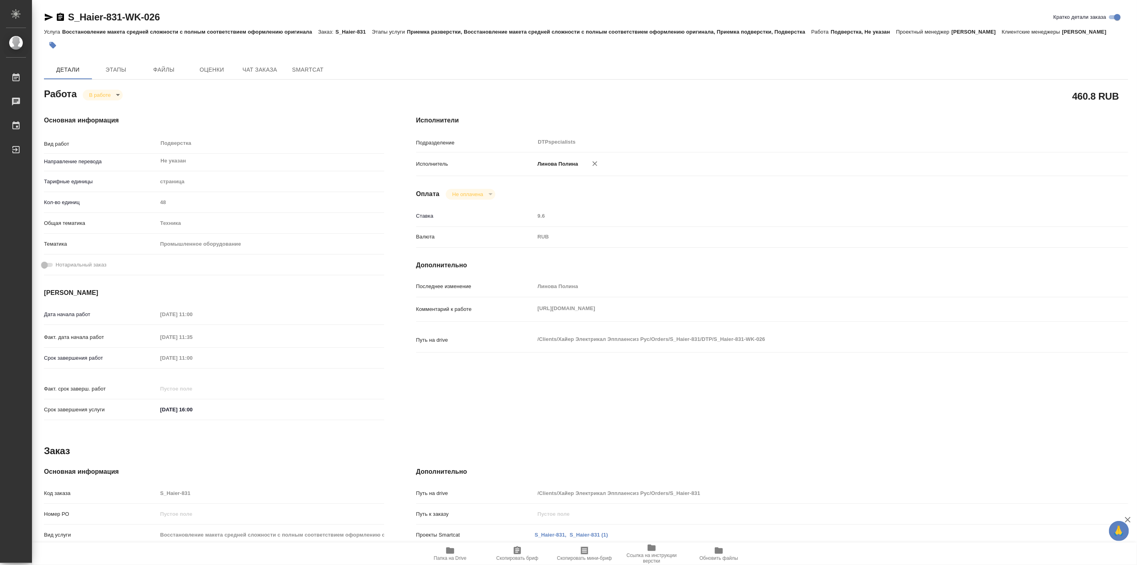
type textarea "x"
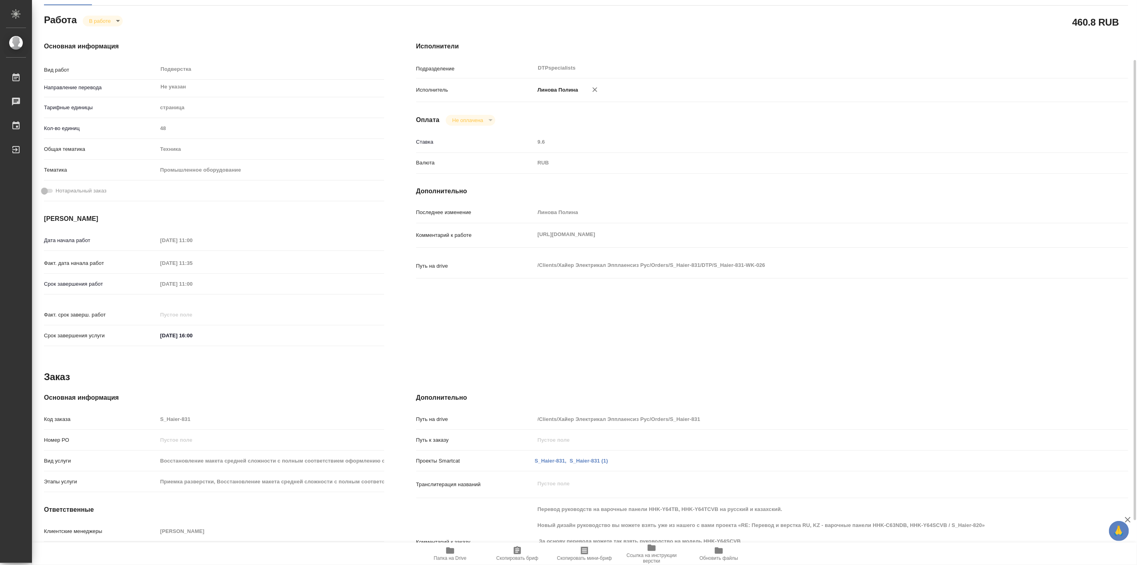
scroll to position [128, 0]
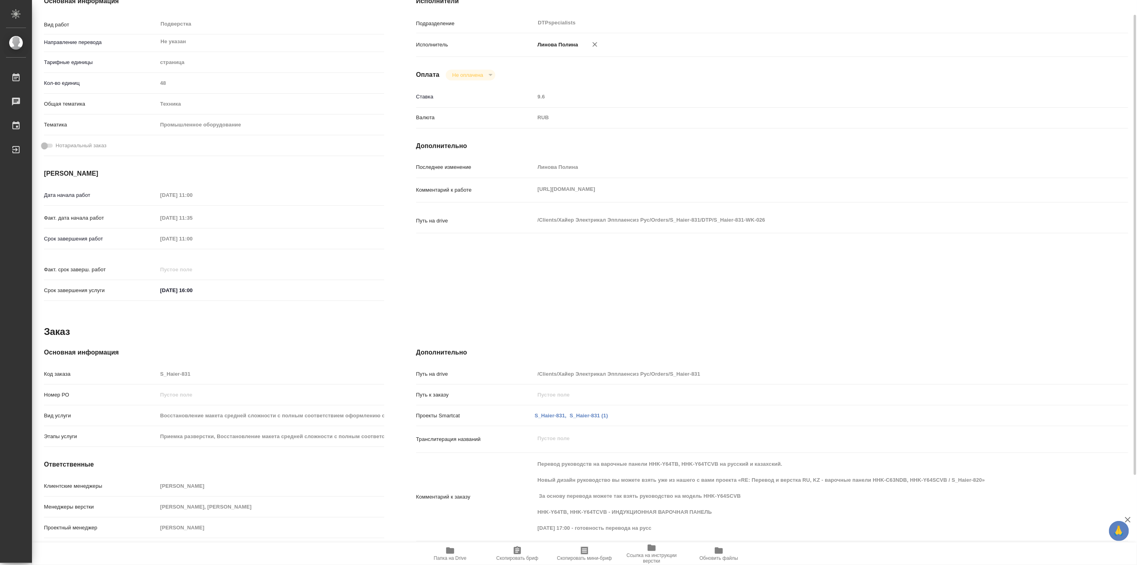
type textarea "x"
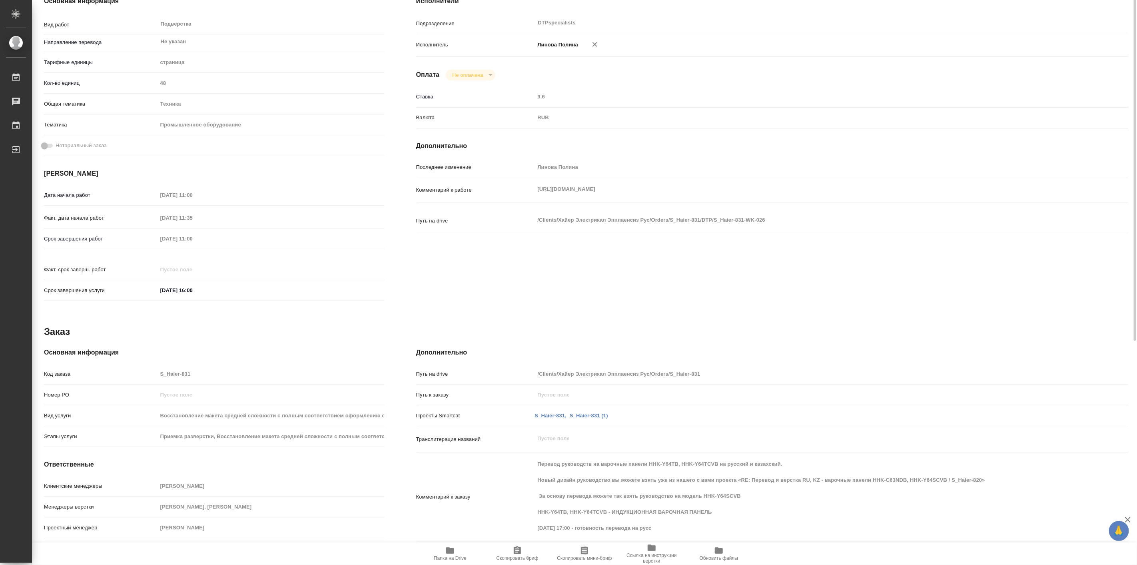
scroll to position [0, 0]
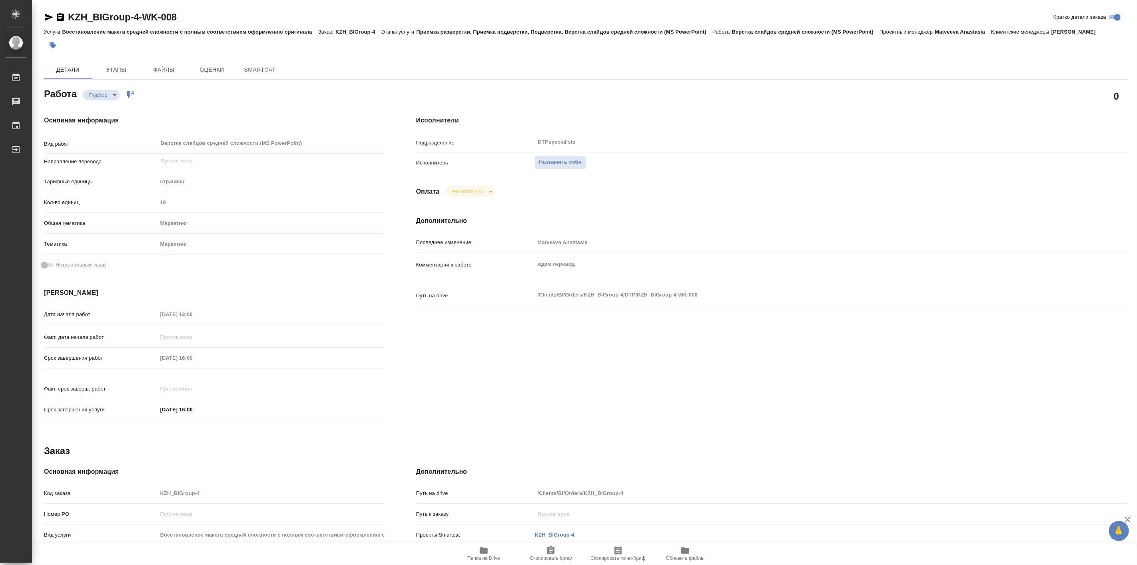
type textarea "x"
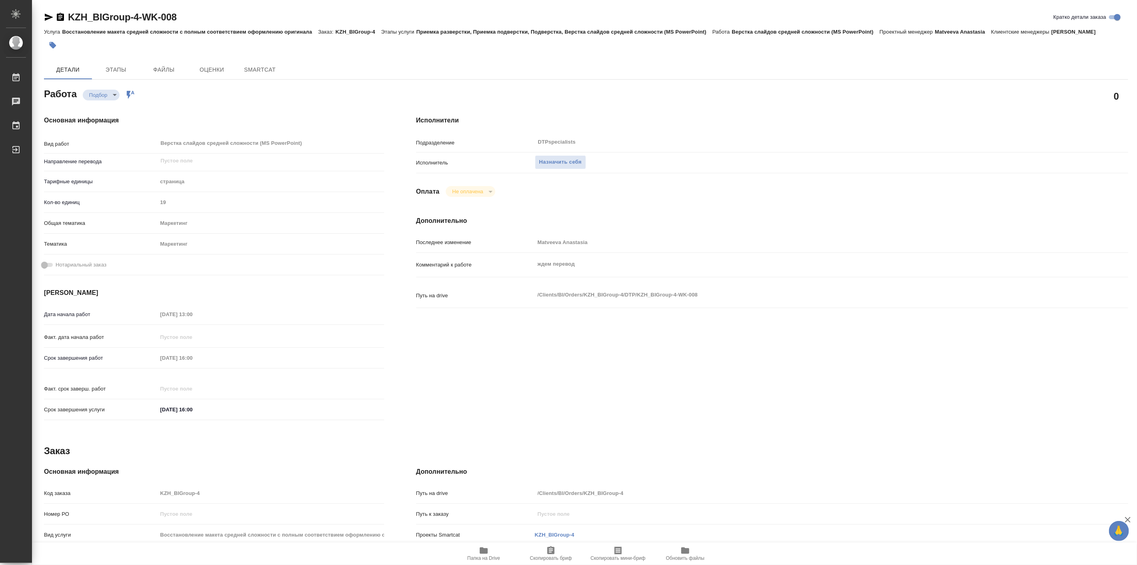
type textarea "x"
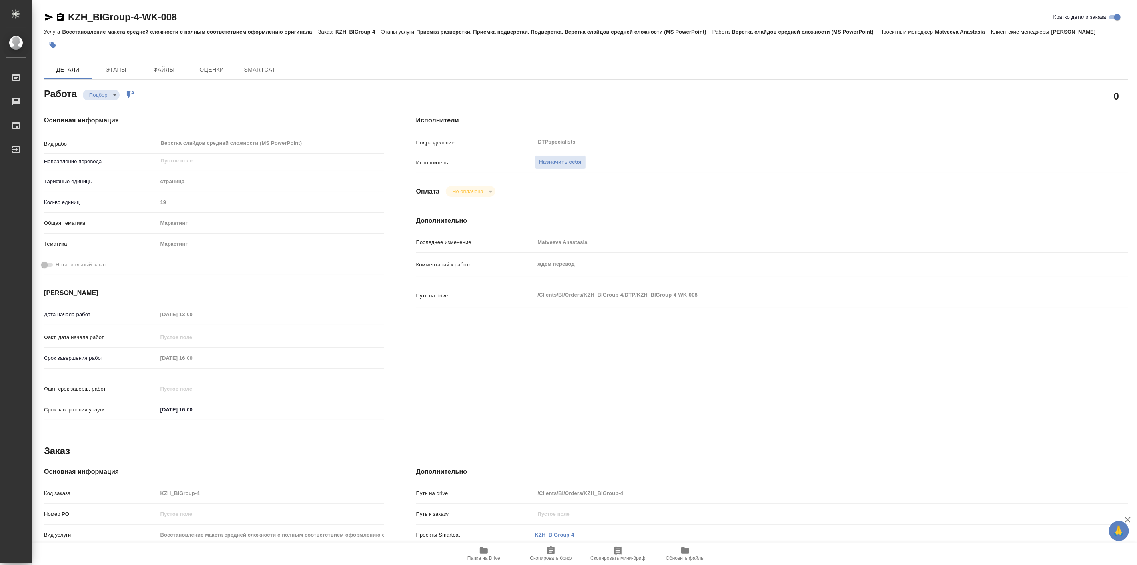
type textarea "x"
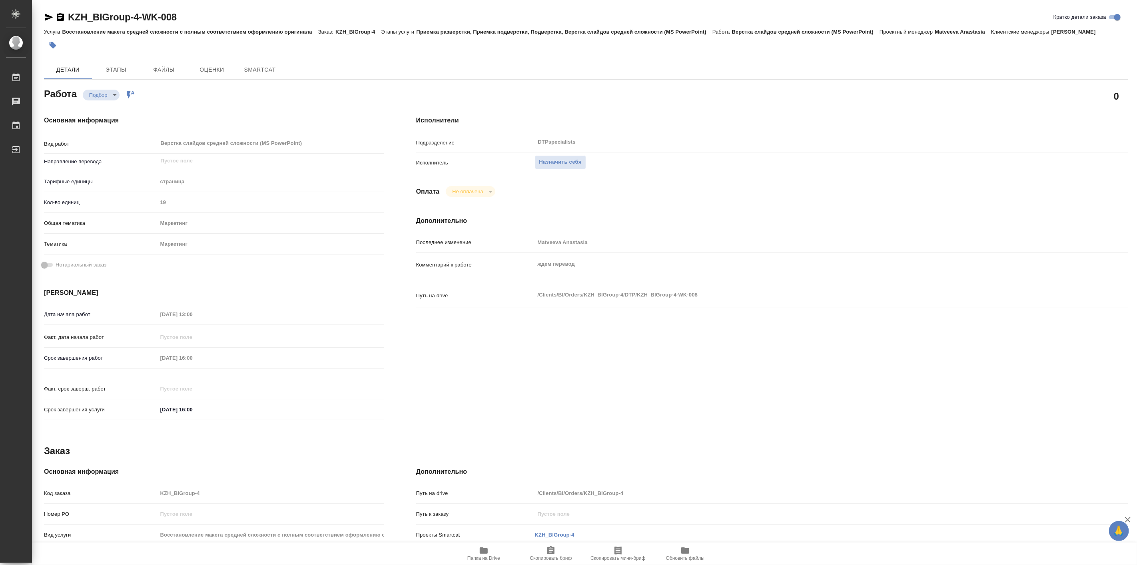
type textarea "x"
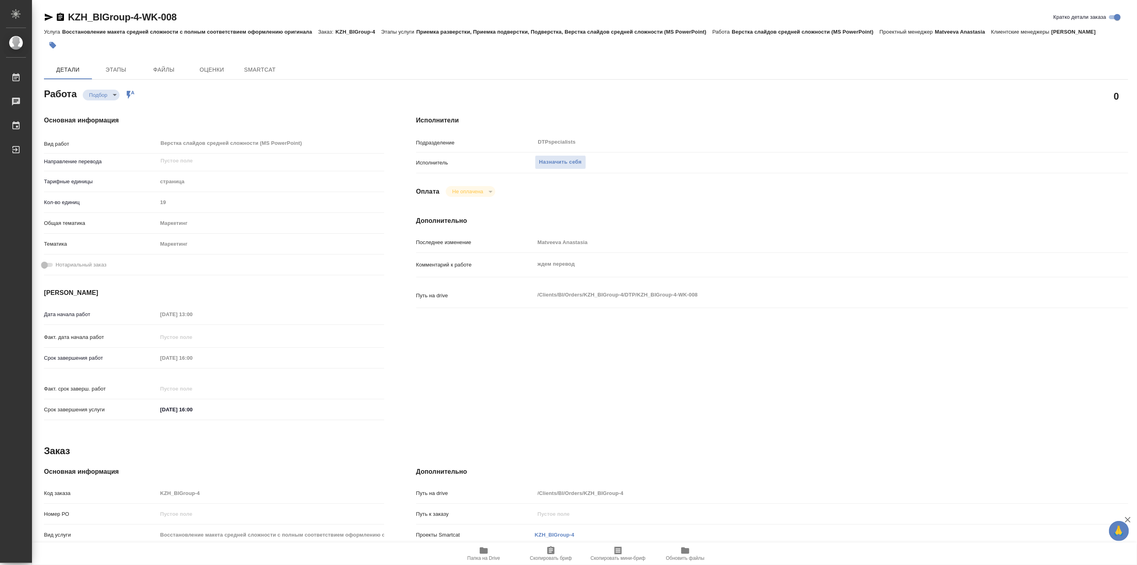
type textarea "x"
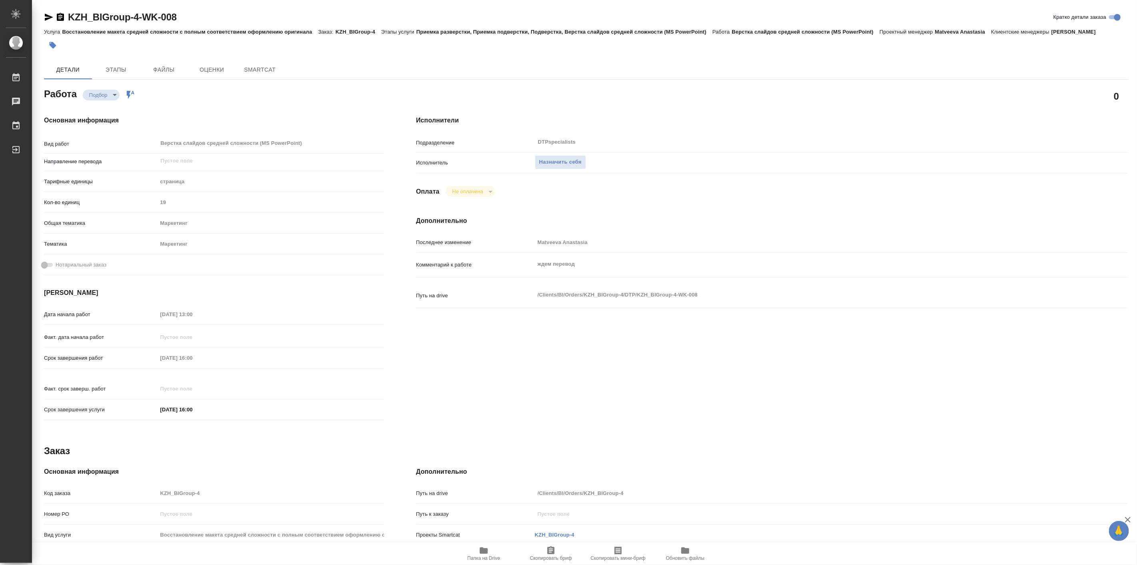
type textarea "x"
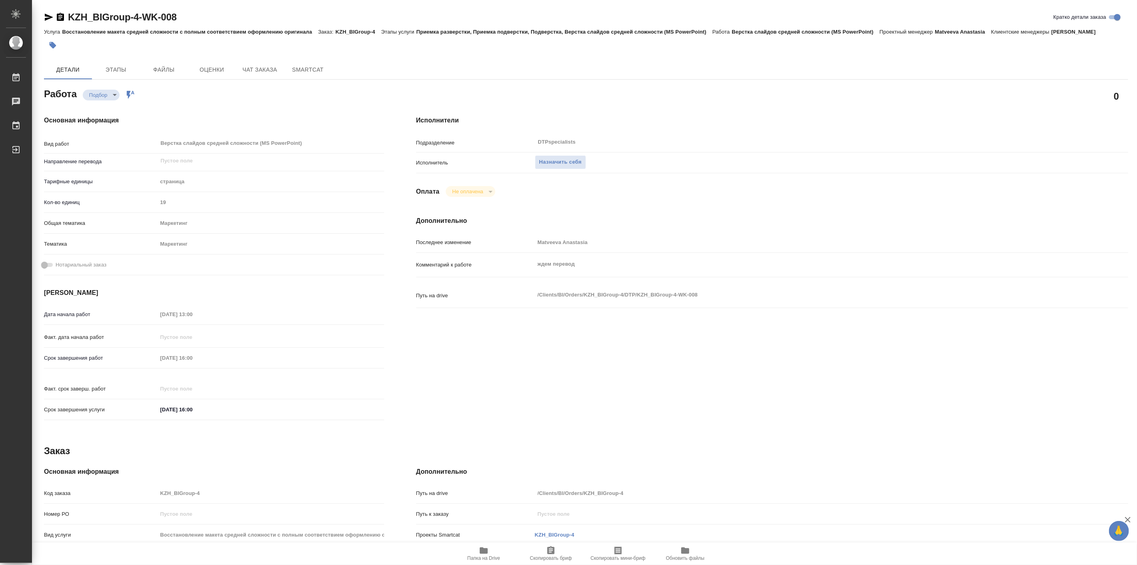
type textarea "x"
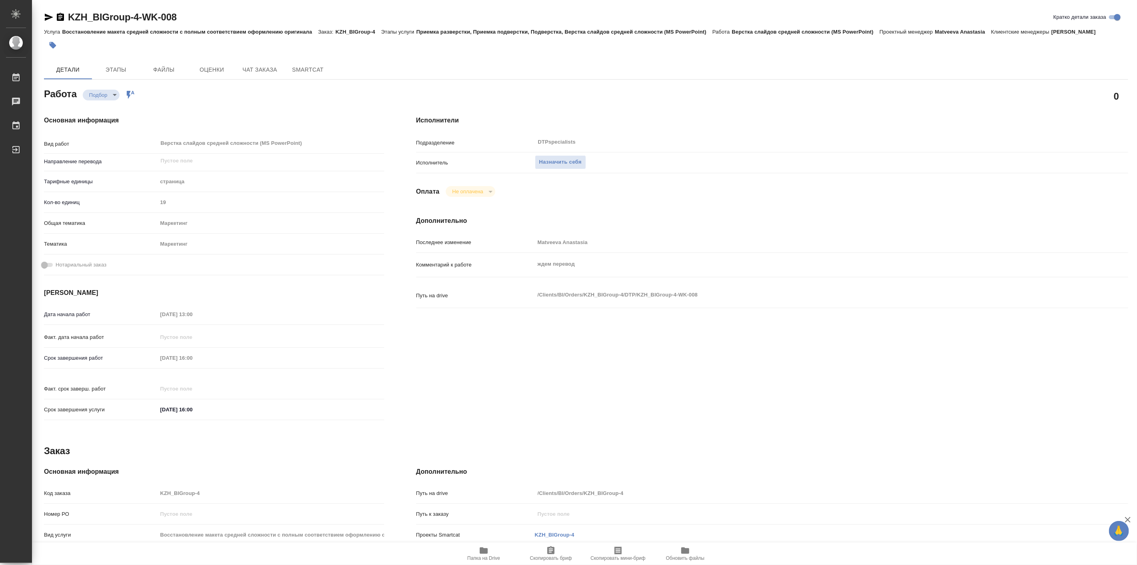
type textarea "x"
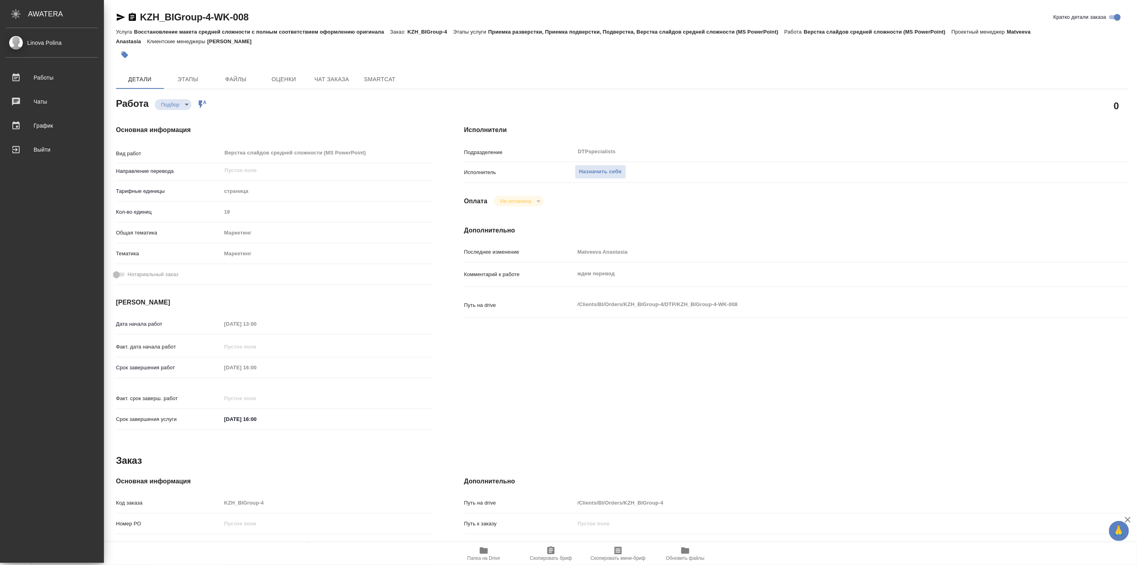
type textarea "x"
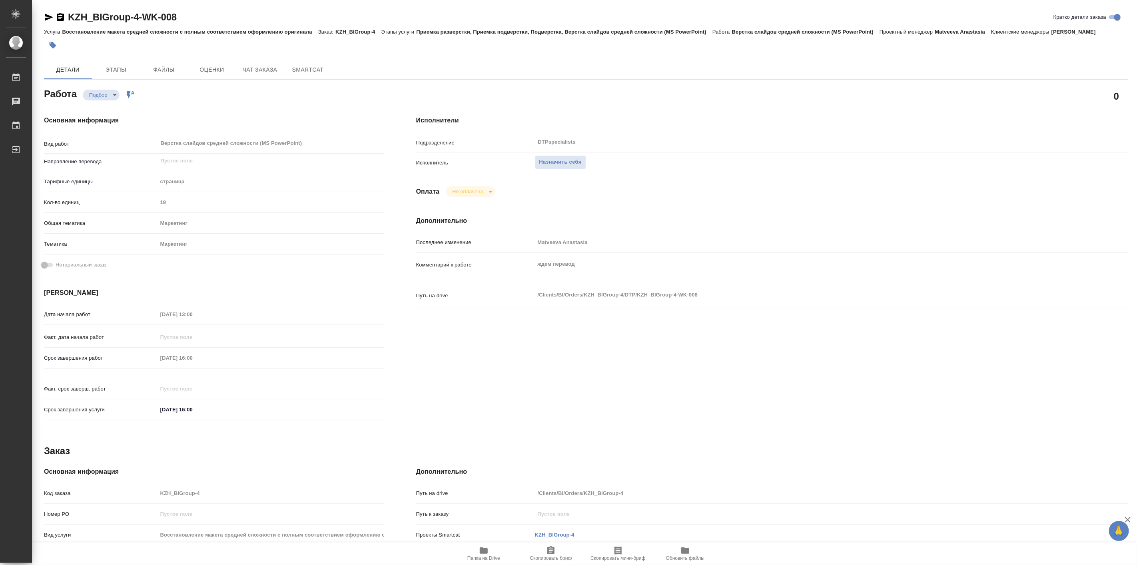
type textarea "x"
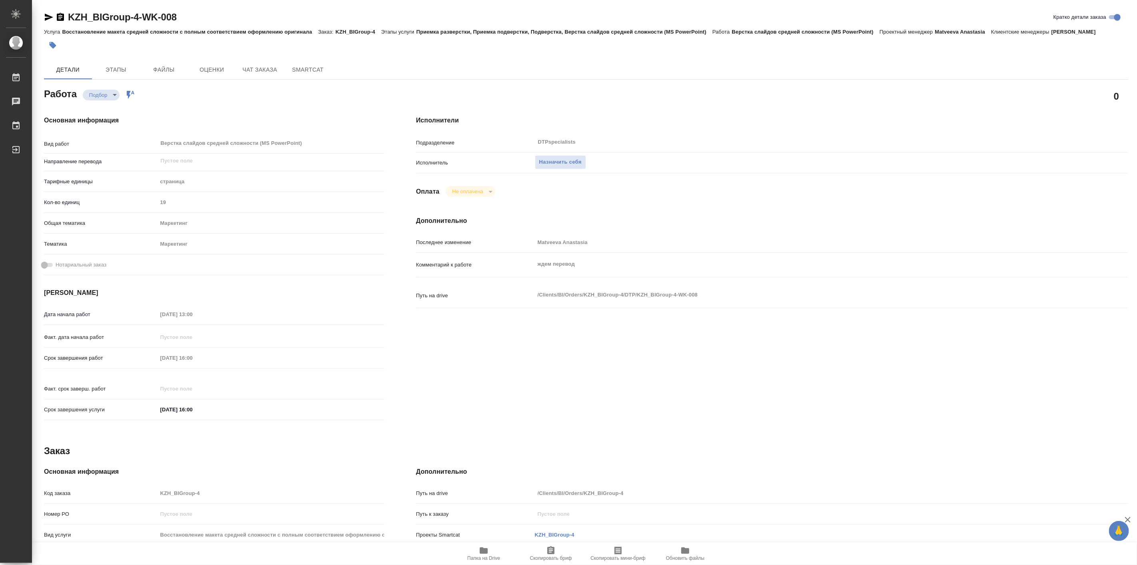
click at [65, 6] on div "KZH_BIGroup-4-WK-008 Кратко детали заказа Услуга Восстановление макета средней …" at bounding box center [586, 340] width 1093 height 680
type textarea "x"
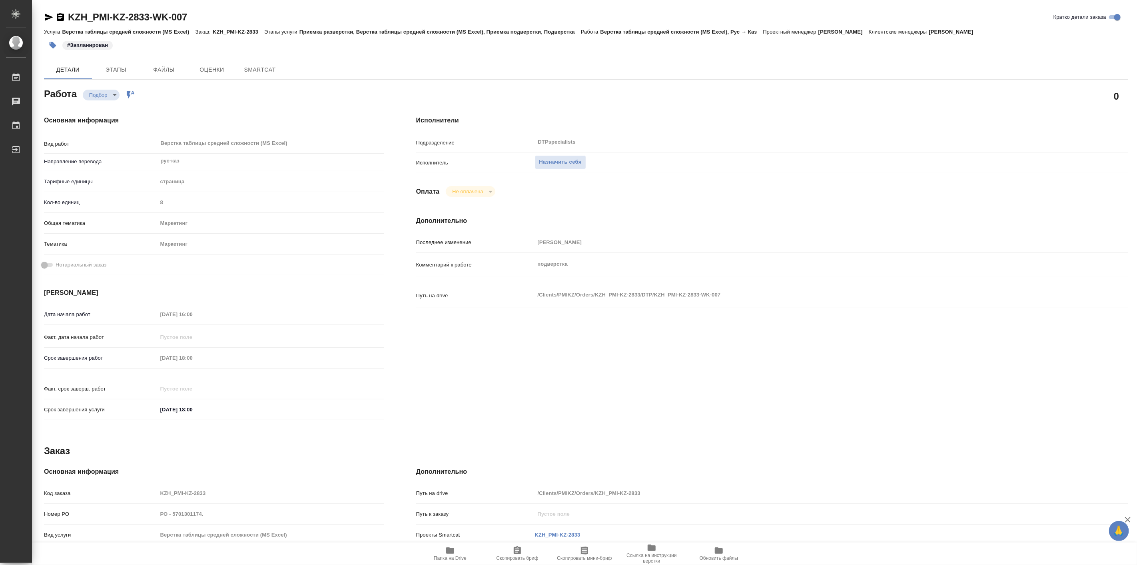
type textarea "x"
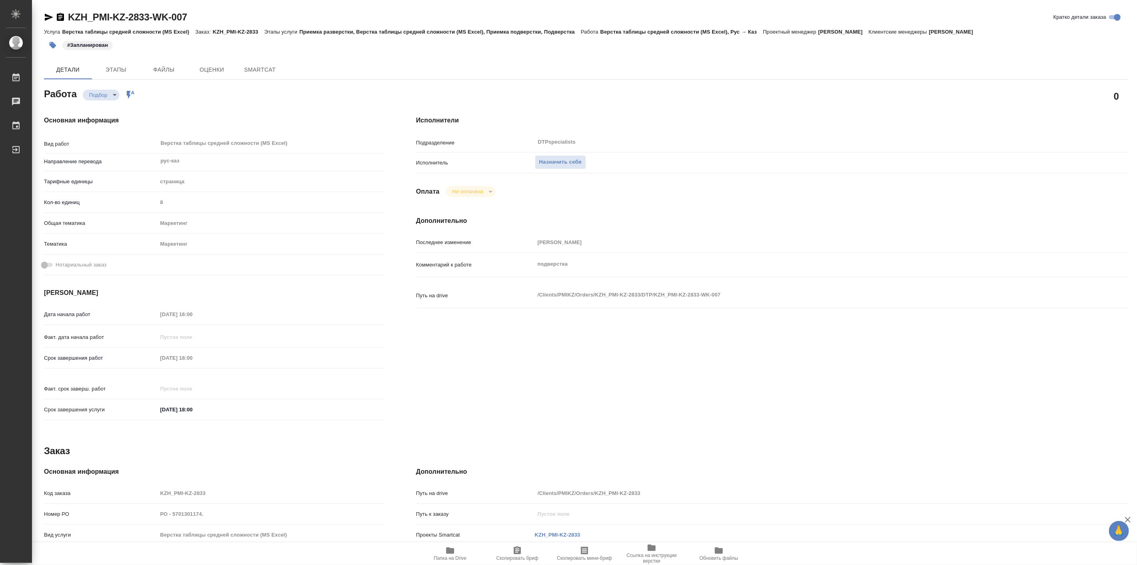
type textarea "x"
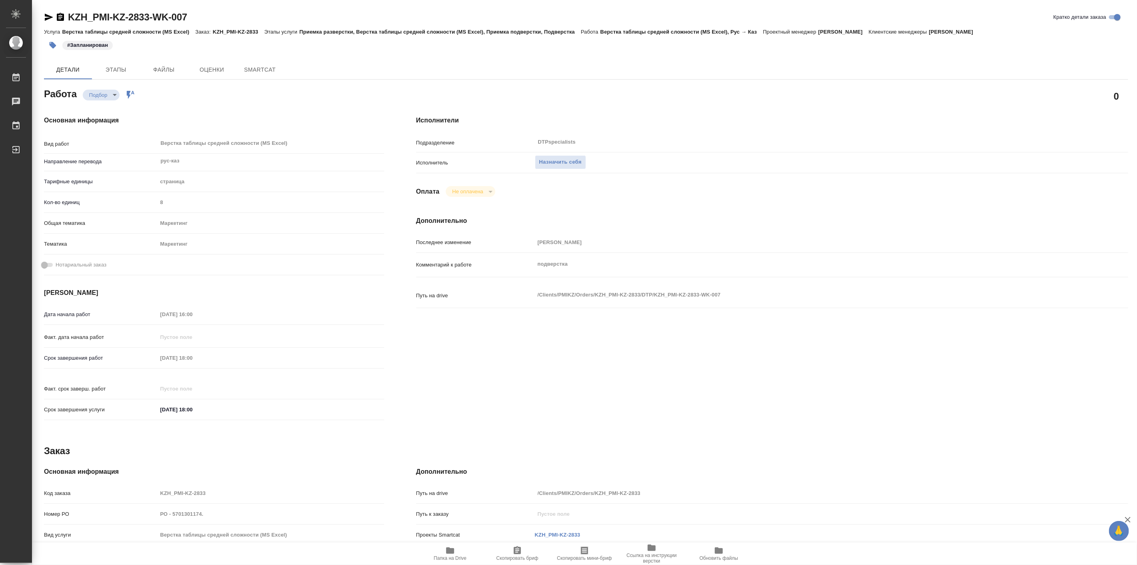
type textarea "x"
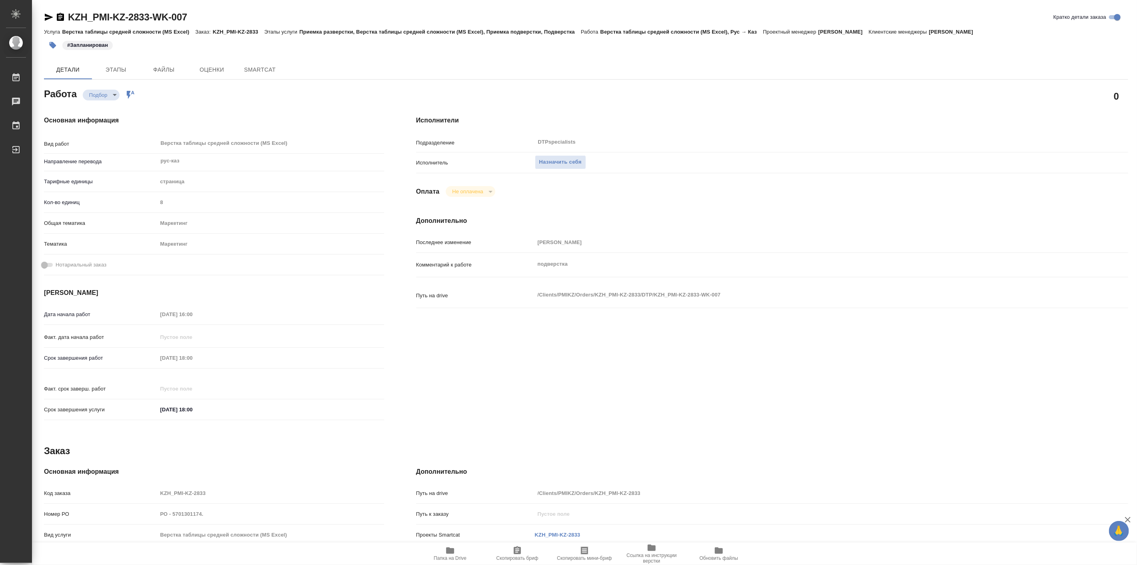
type textarea "x"
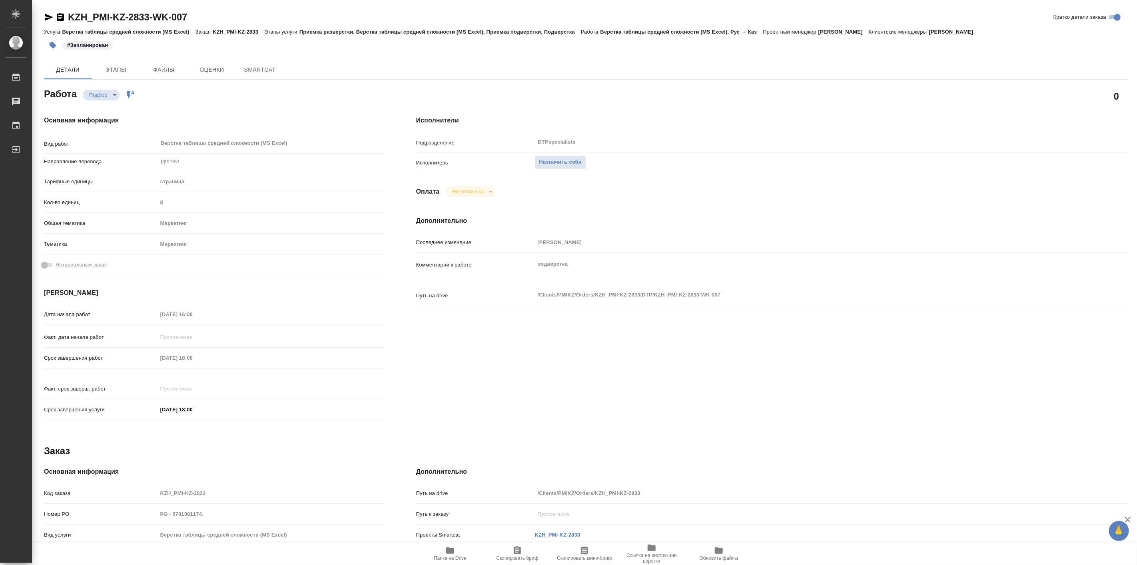
type textarea "x"
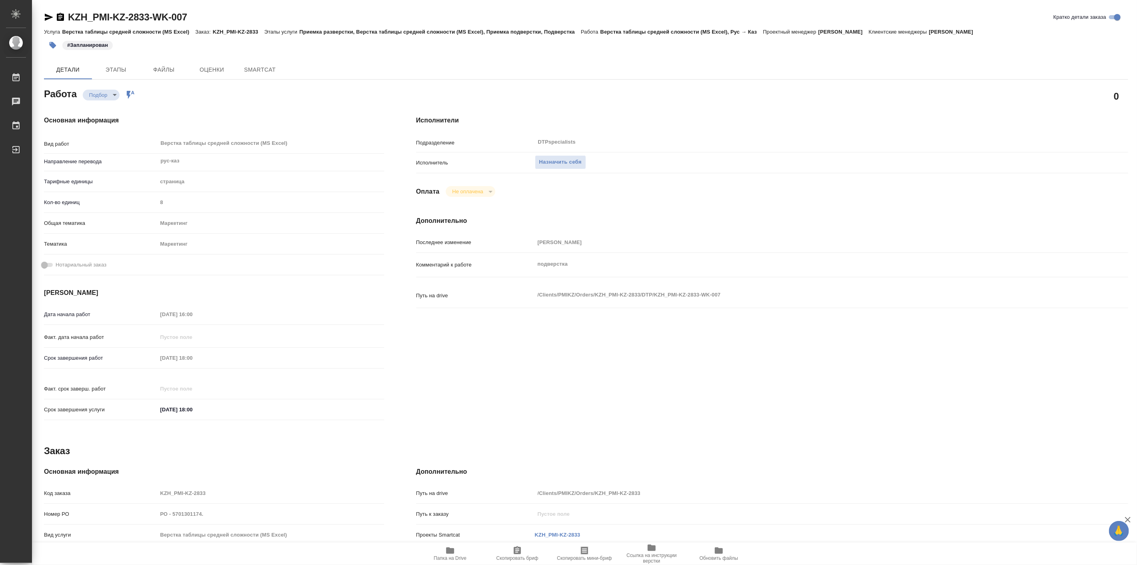
type textarea "x"
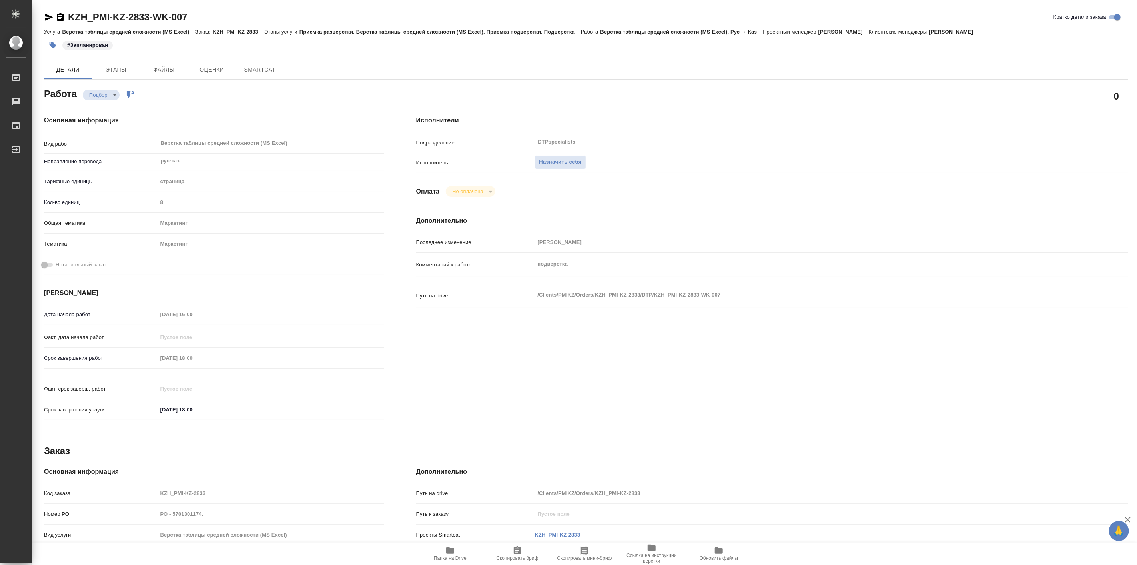
type textarea "x"
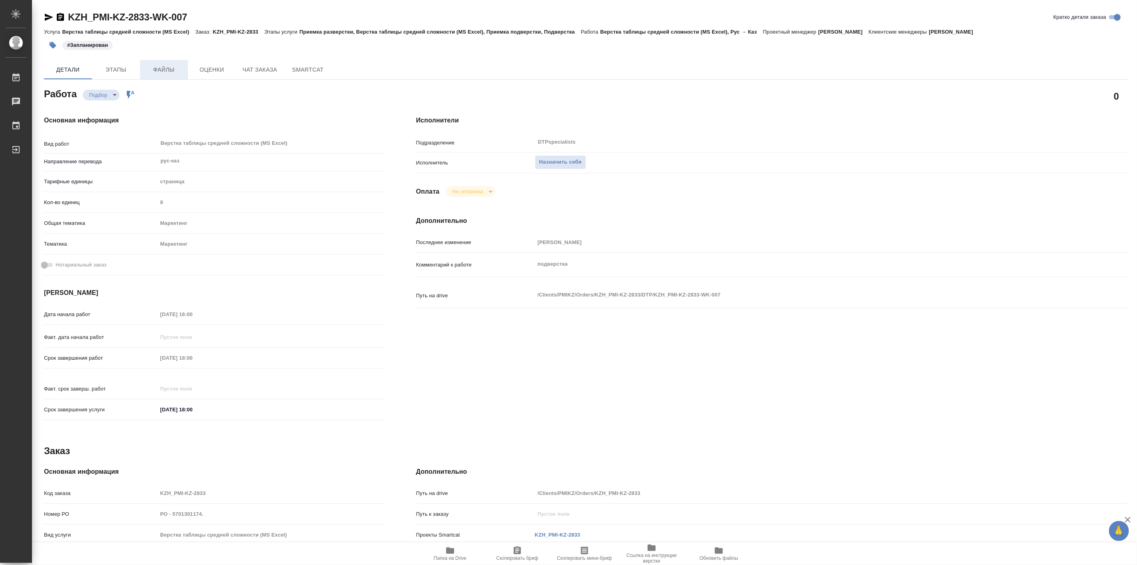
type textarea "x"
click at [126, 66] on span "Этапы" at bounding box center [116, 70] width 38 height 10
type textarea "x"
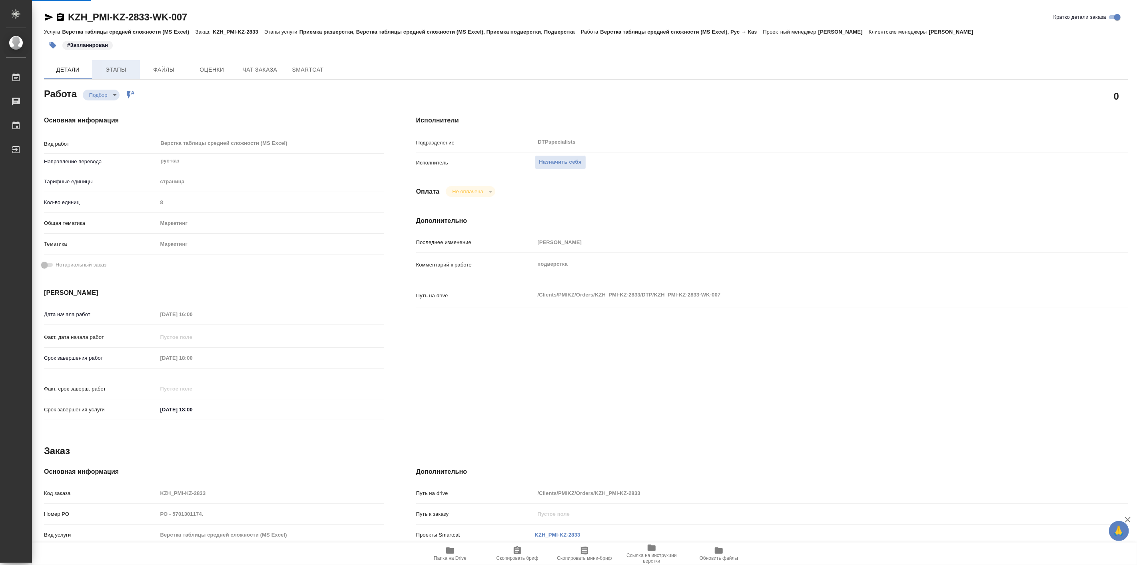
type textarea "x"
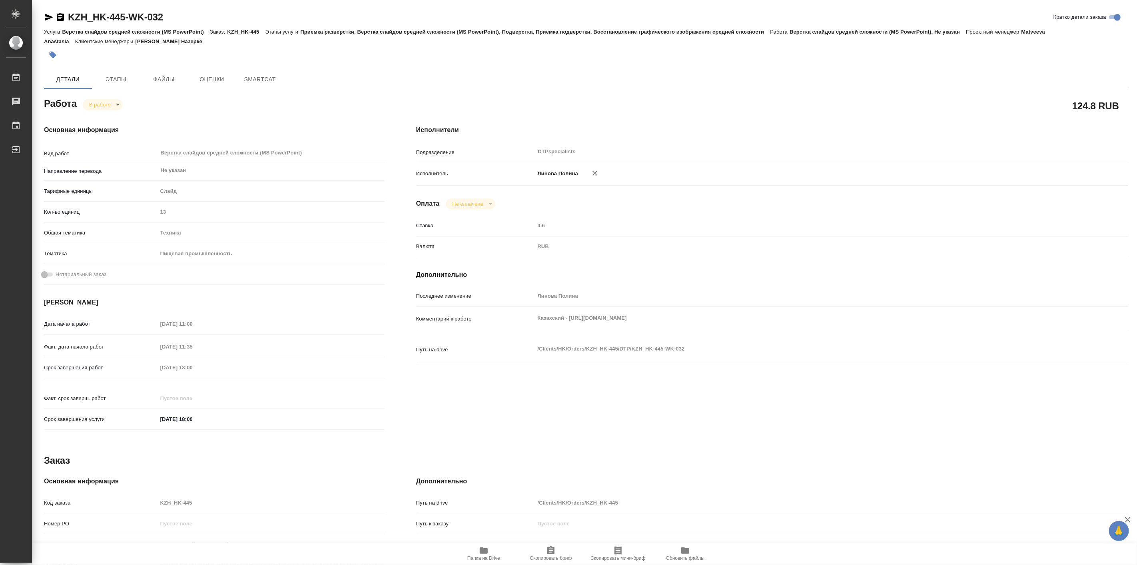
type textarea "x"
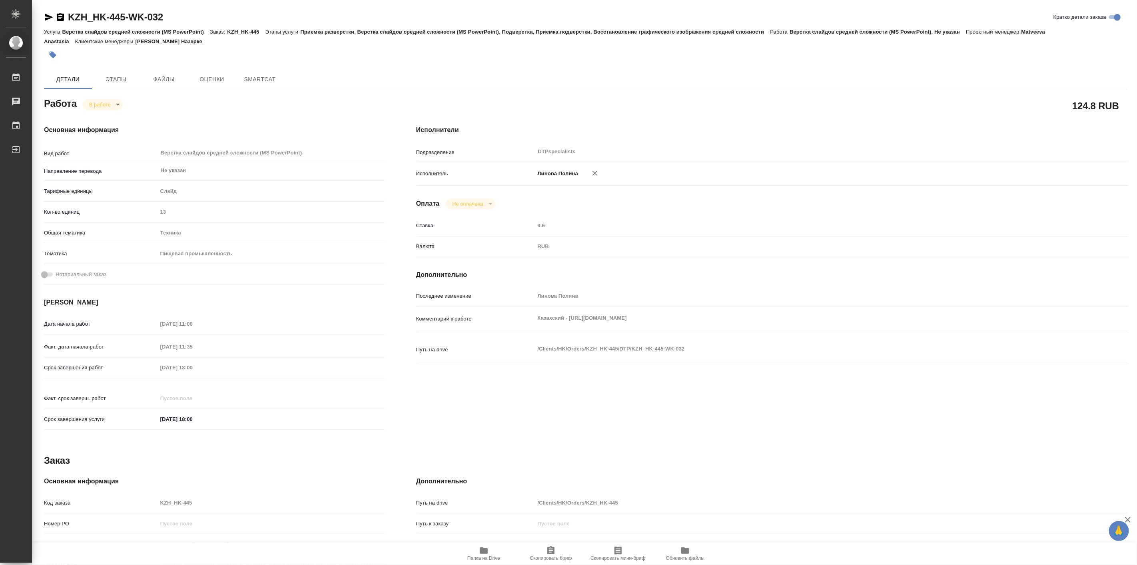
type textarea "x"
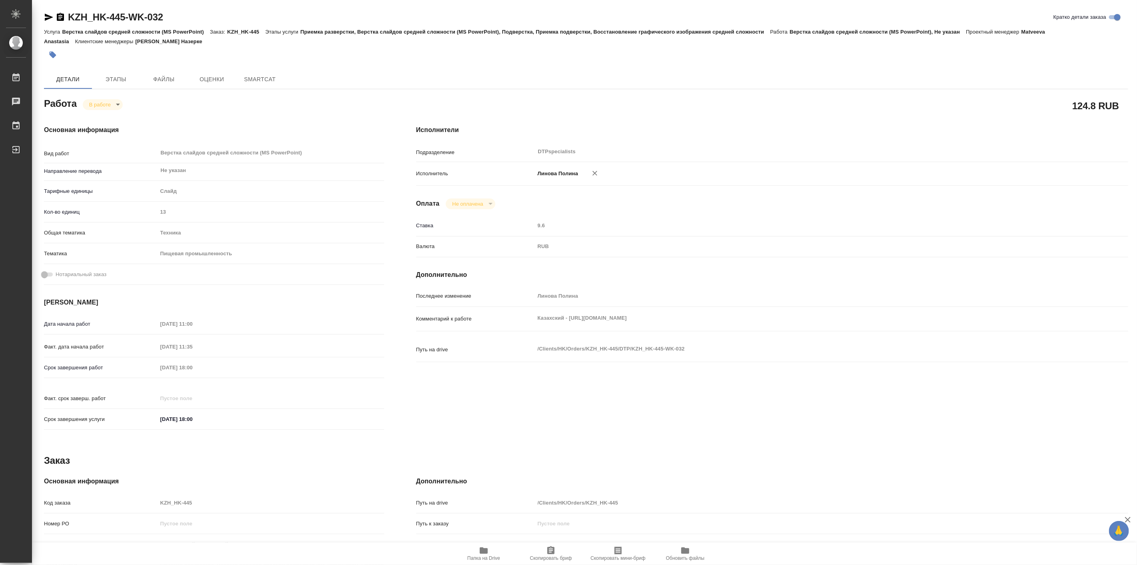
type textarea "x"
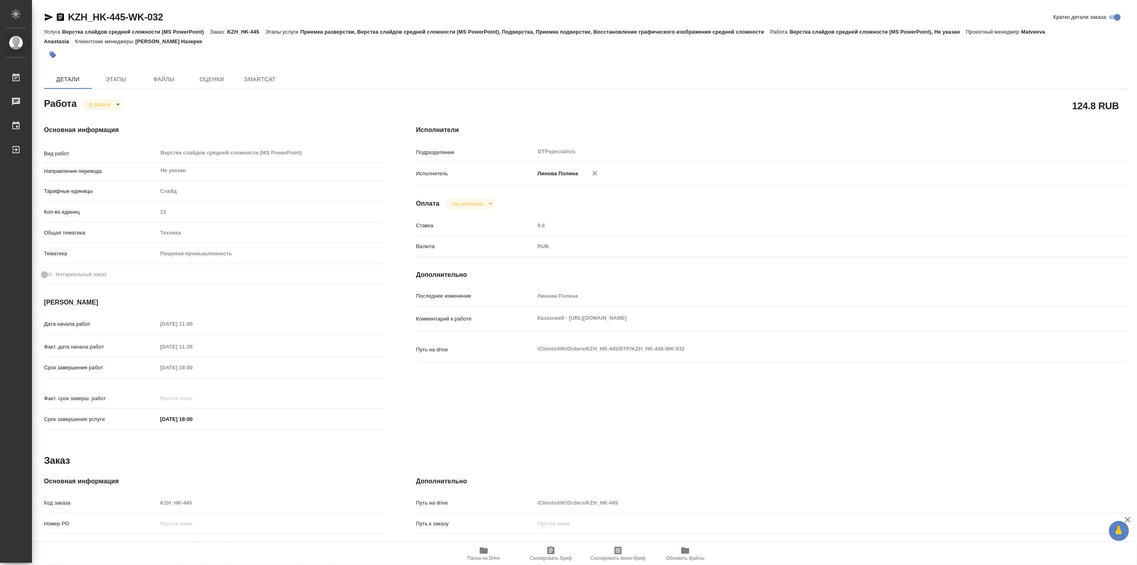
type textarea "x"
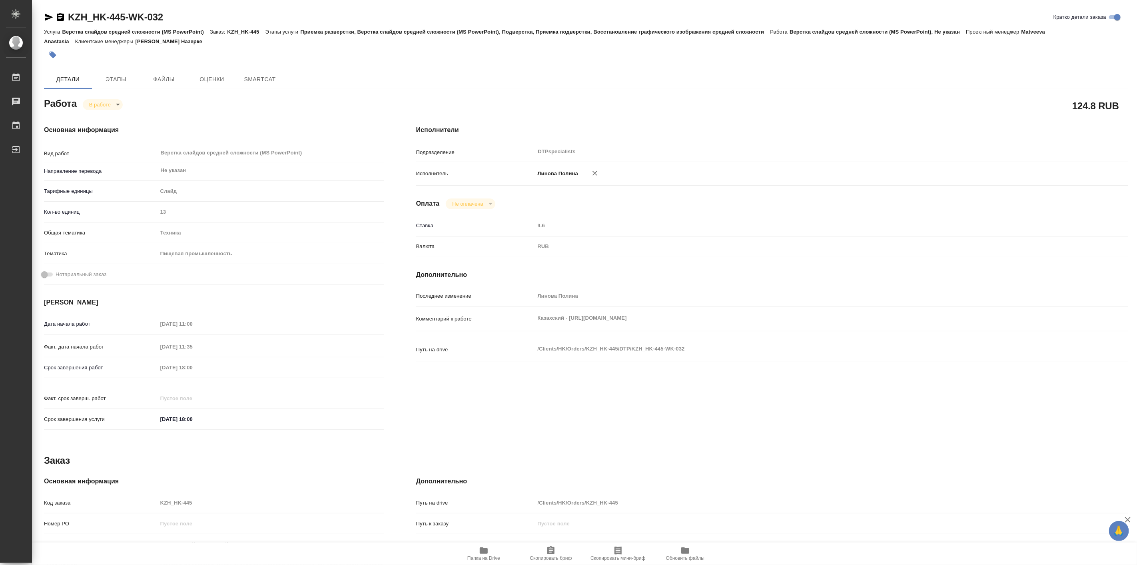
type textarea "x"
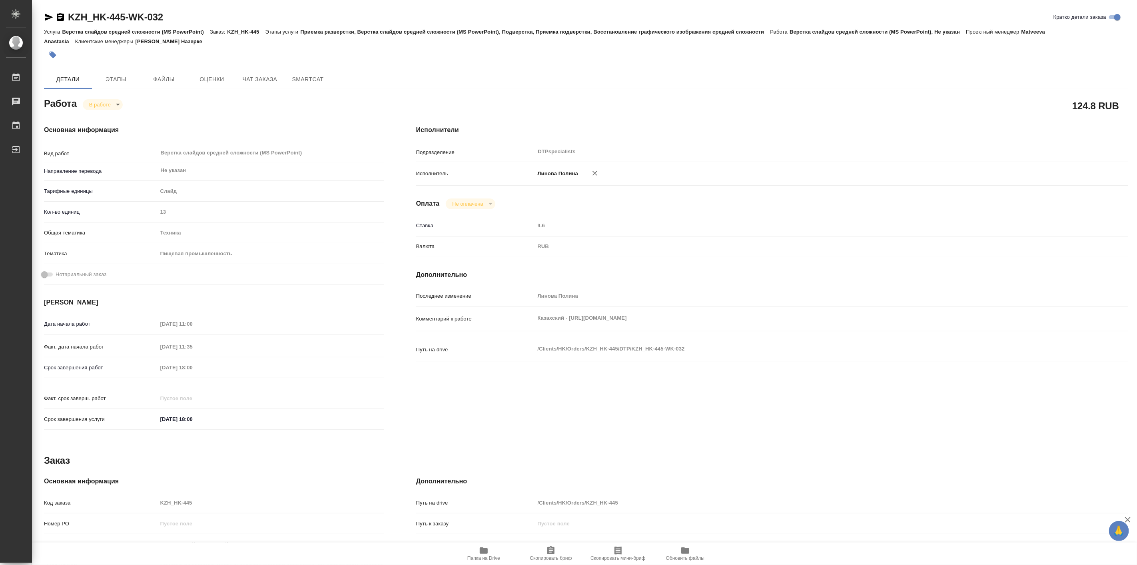
type textarea "x"
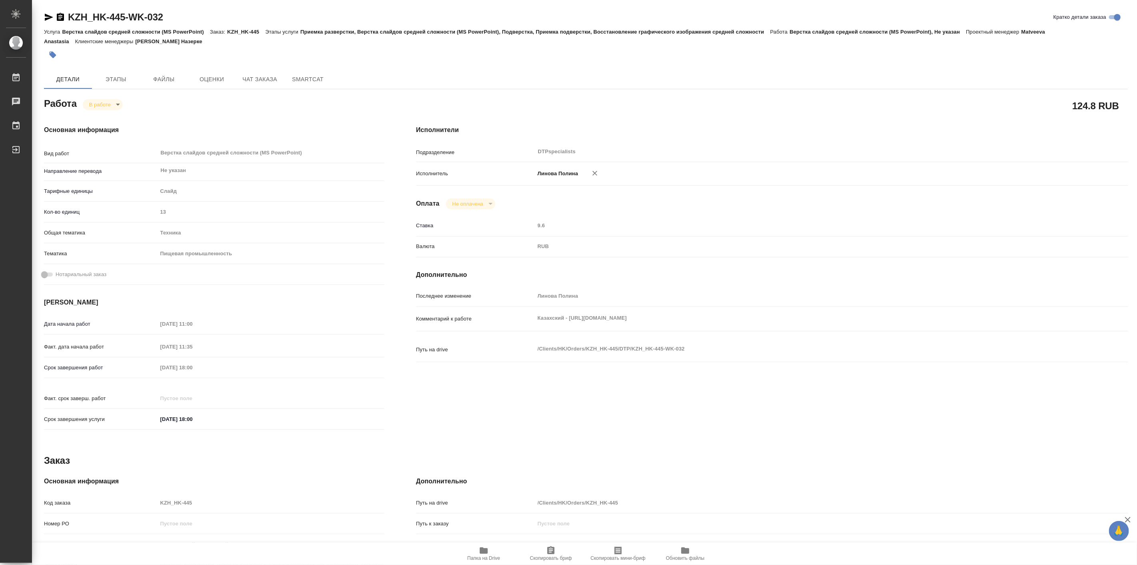
type textarea "x"
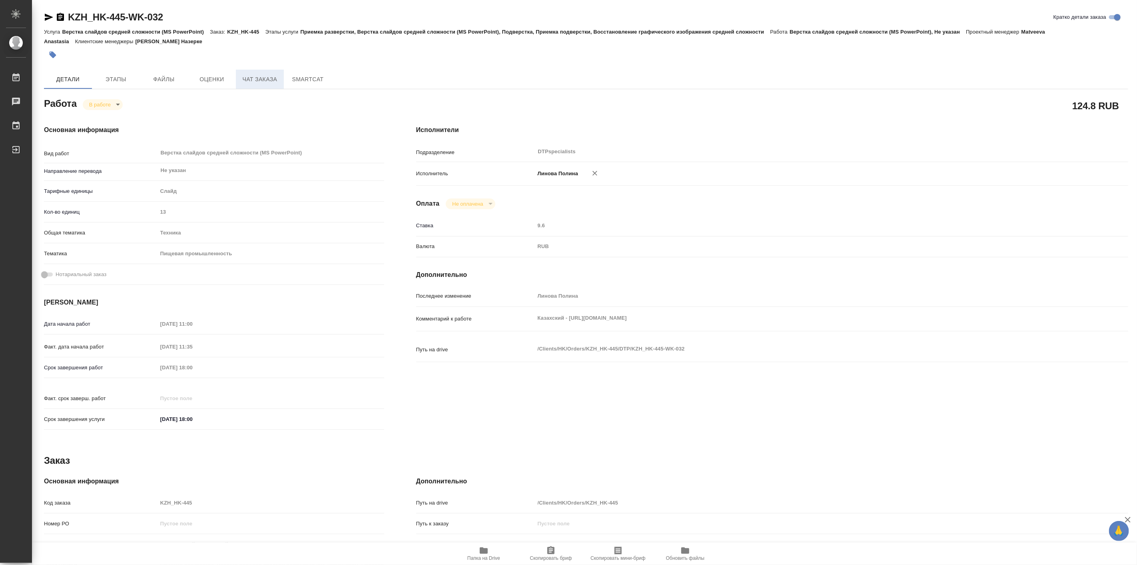
click at [269, 75] on span "Чат заказа" at bounding box center [260, 79] width 38 height 10
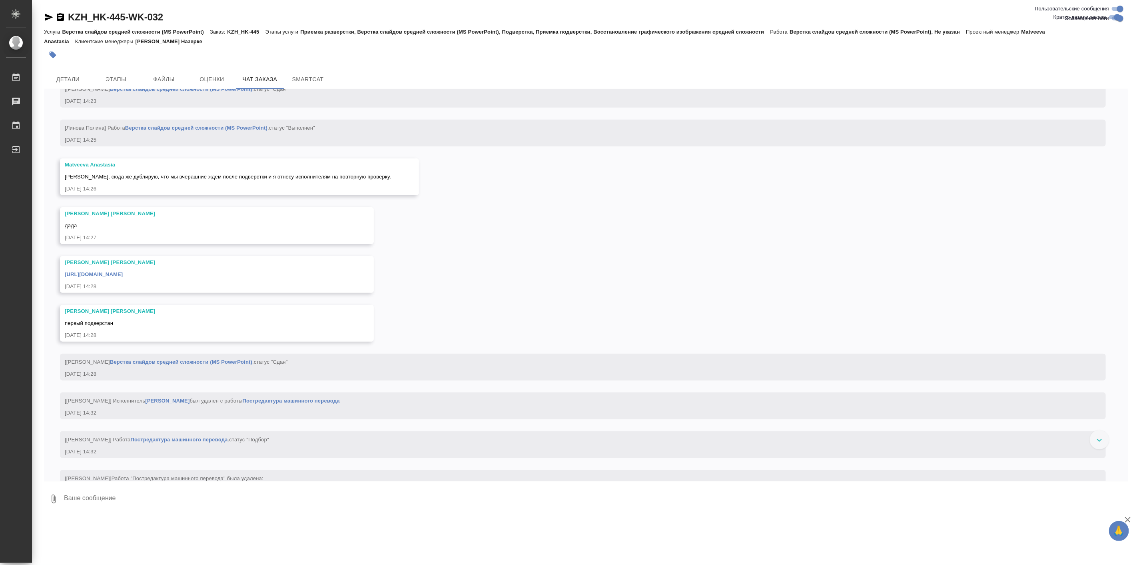
scroll to position [8297, 0]
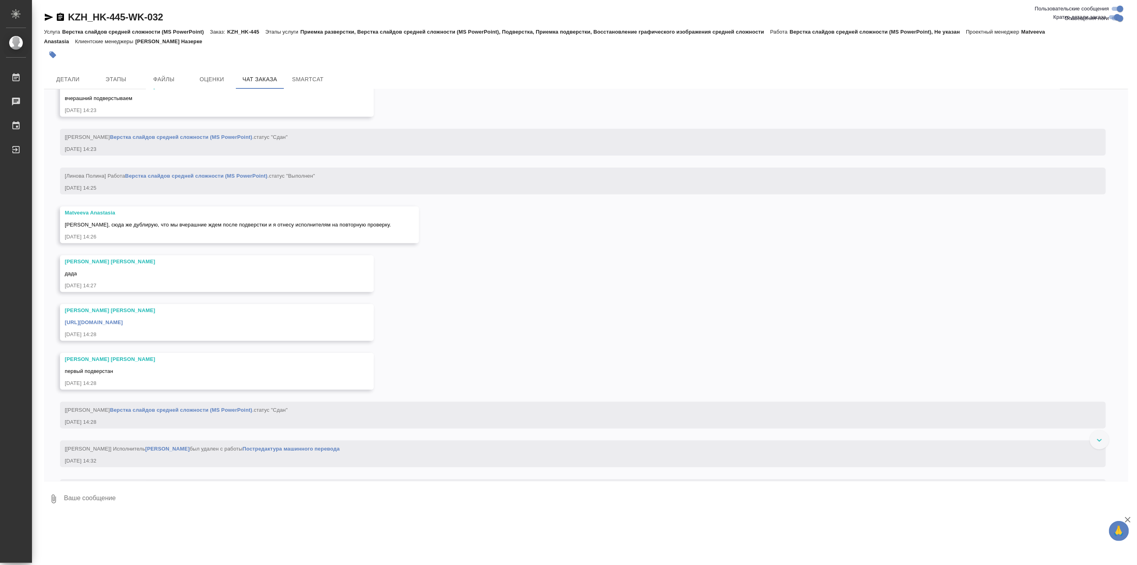
click at [123, 4] on link "https://drive.awatera.com/apps/files/files/10334424?dir=/Shares/HK/Orders/KZH_H…" at bounding box center [94, 1] width 58 height 6
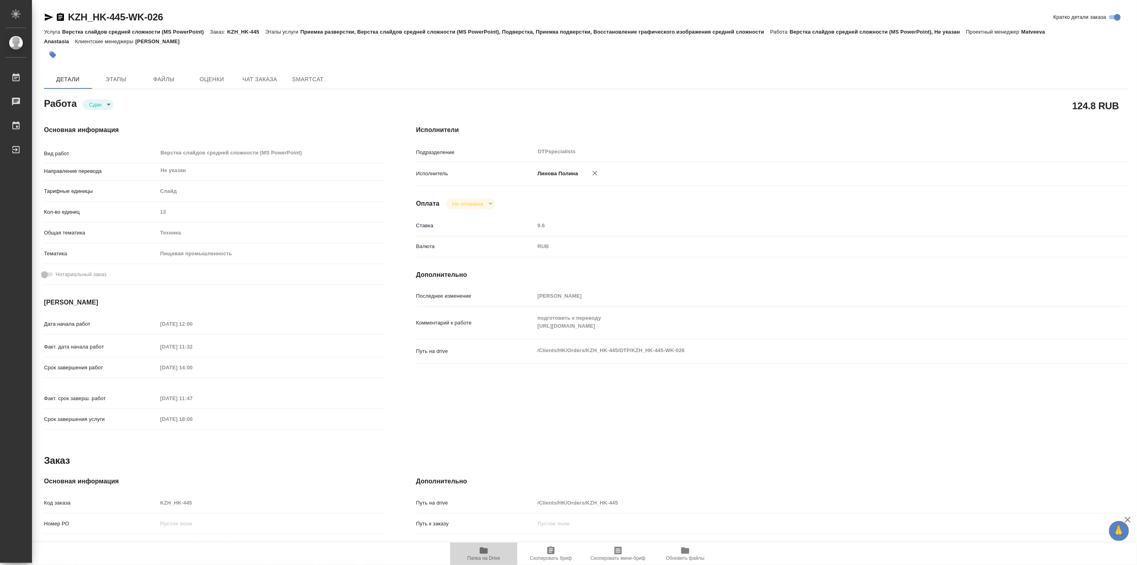
click at [477, 552] on span "Папка на Drive" at bounding box center [484, 552] width 58 height 15
